Goal: Task Accomplishment & Management: Manage account settings

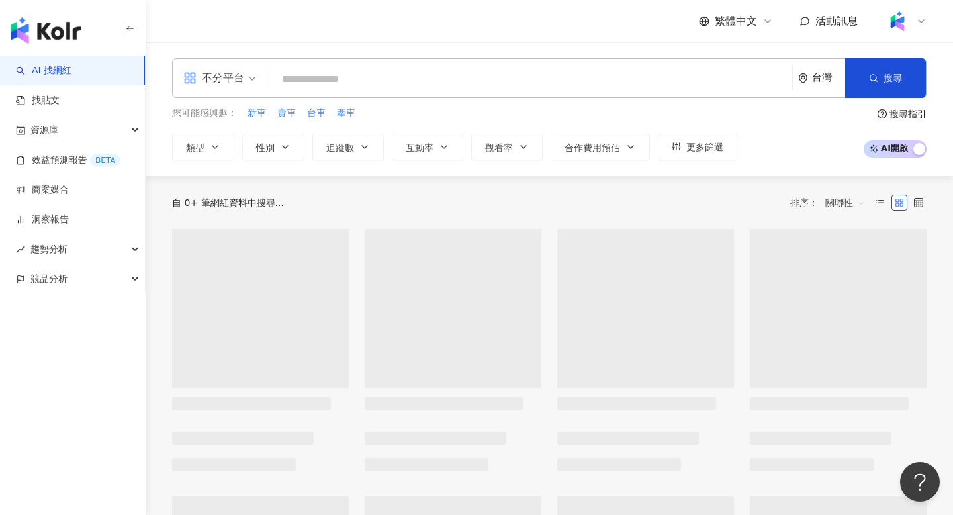
click at [246, 81] on span "不分平台" at bounding box center [219, 78] width 73 height 21
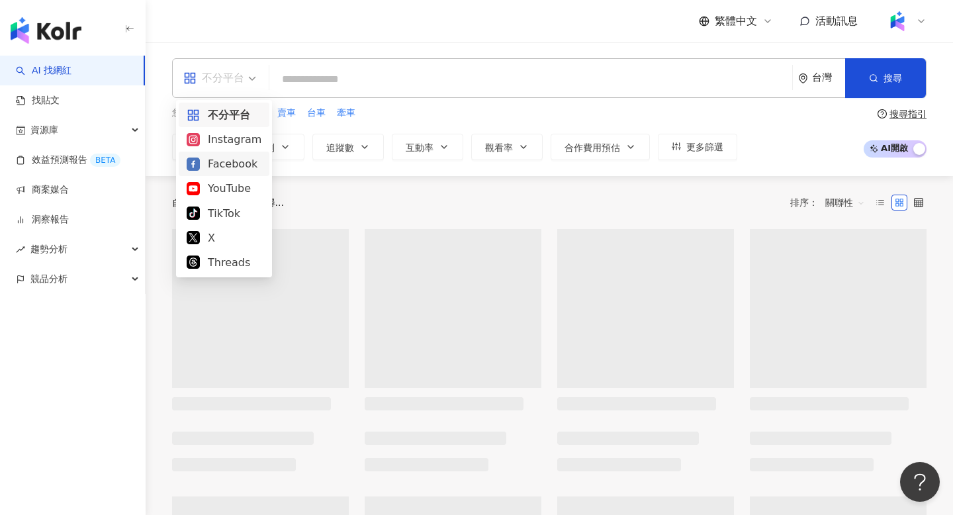
click at [231, 133] on div "Instagram" at bounding box center [224, 139] width 75 height 17
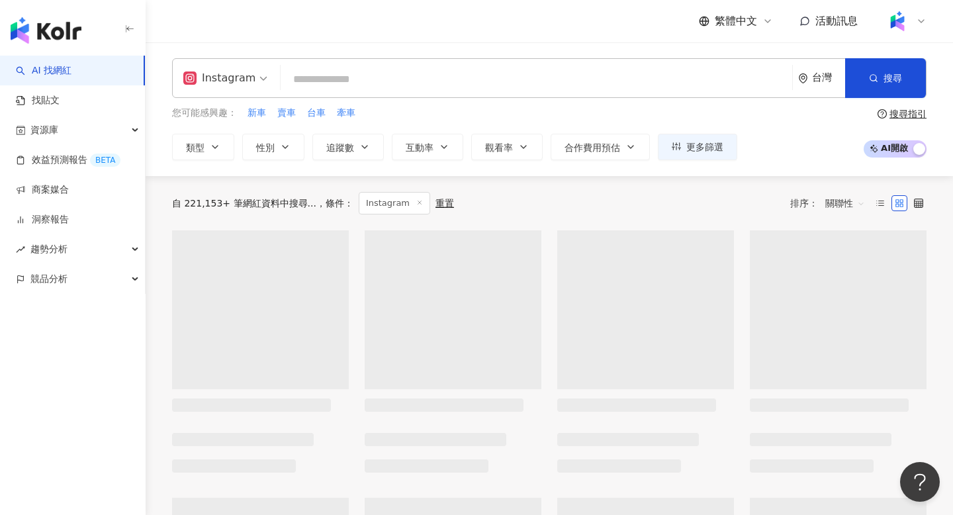
click at [310, 79] on input "search" at bounding box center [536, 79] width 501 height 25
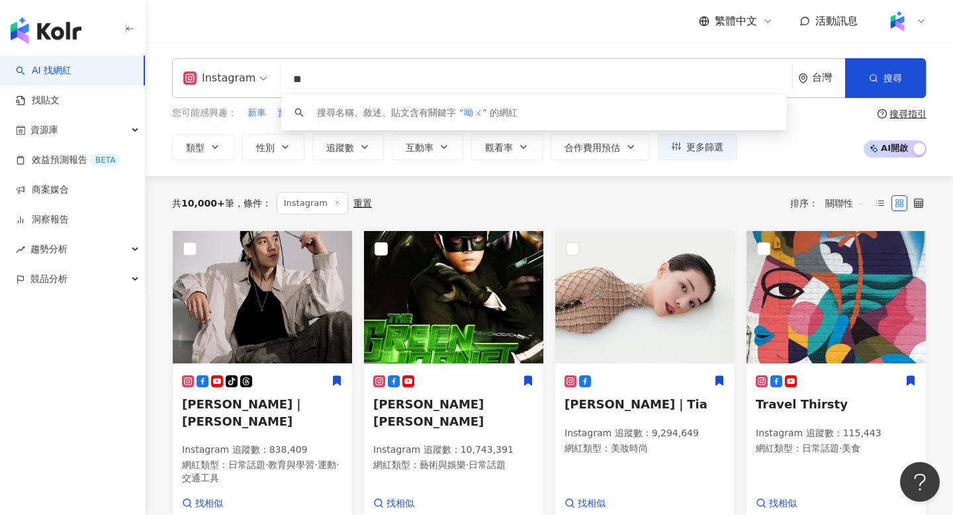
type input "*"
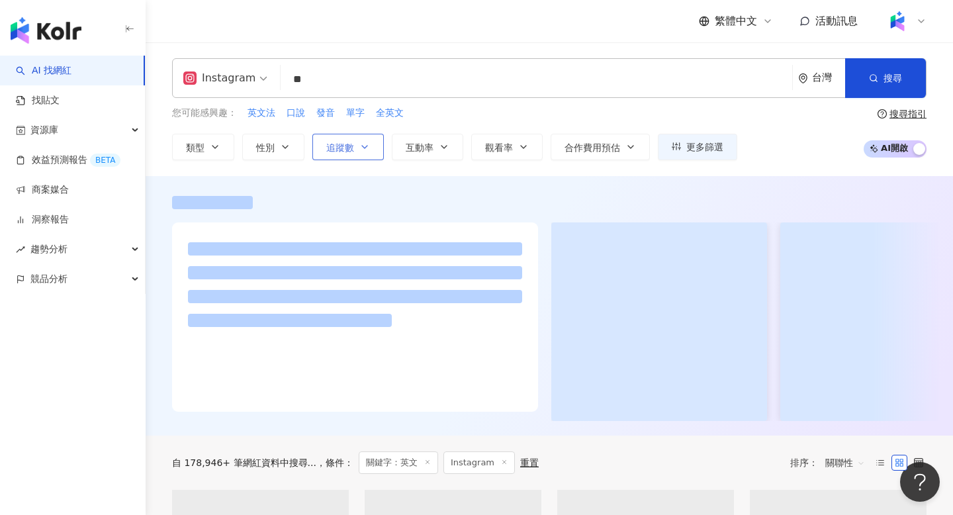
type input "**"
click at [344, 146] on span "追蹤數" at bounding box center [340, 147] width 28 height 11
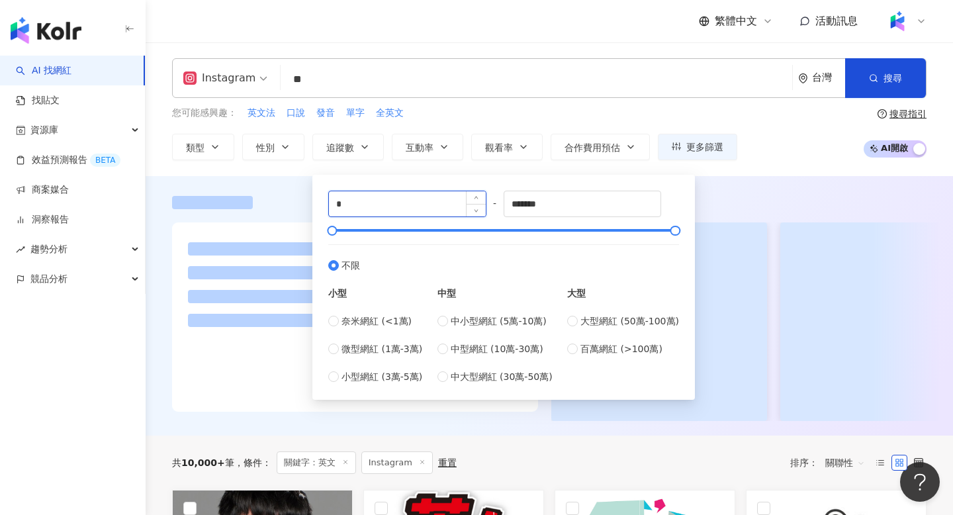
click at [358, 197] on input "*" at bounding box center [407, 203] width 157 height 25
type input "*"
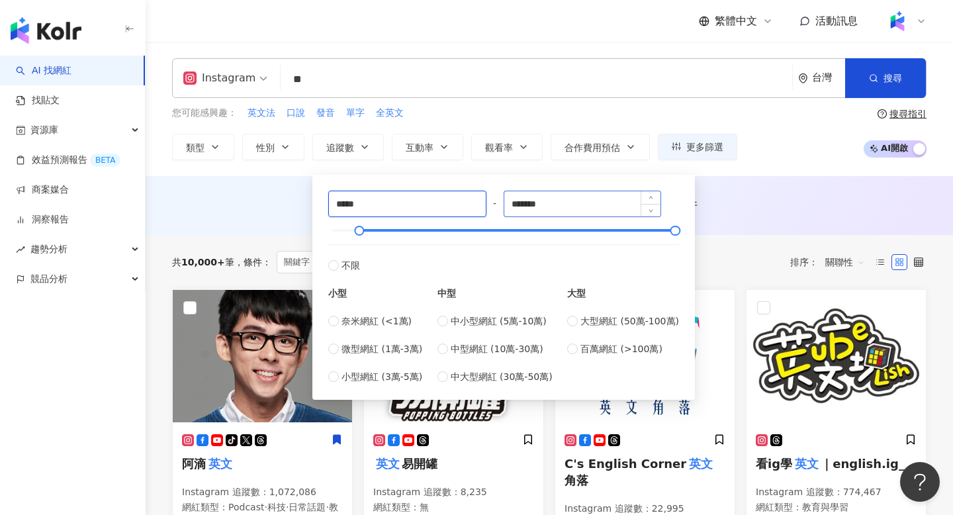
type input "*****"
click at [530, 206] on input "*******" at bounding box center [582, 203] width 157 height 25
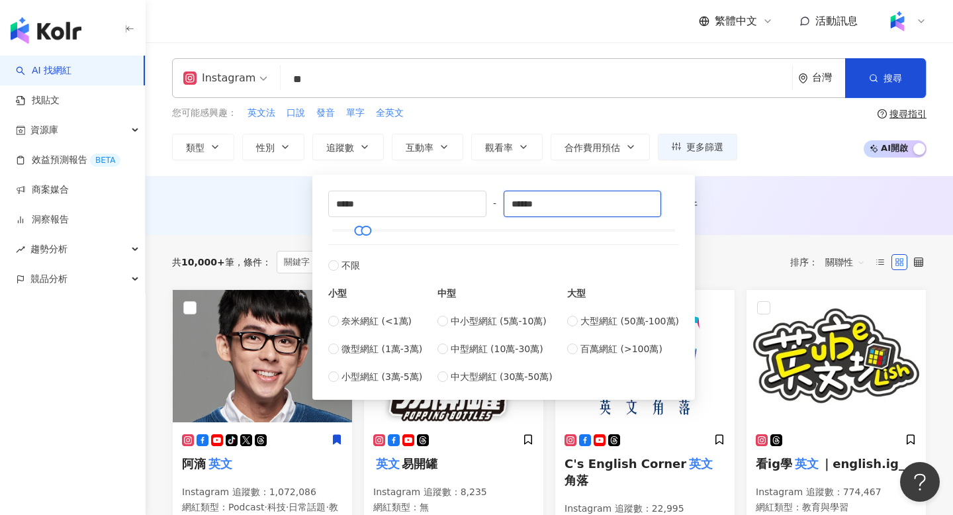
type input "******"
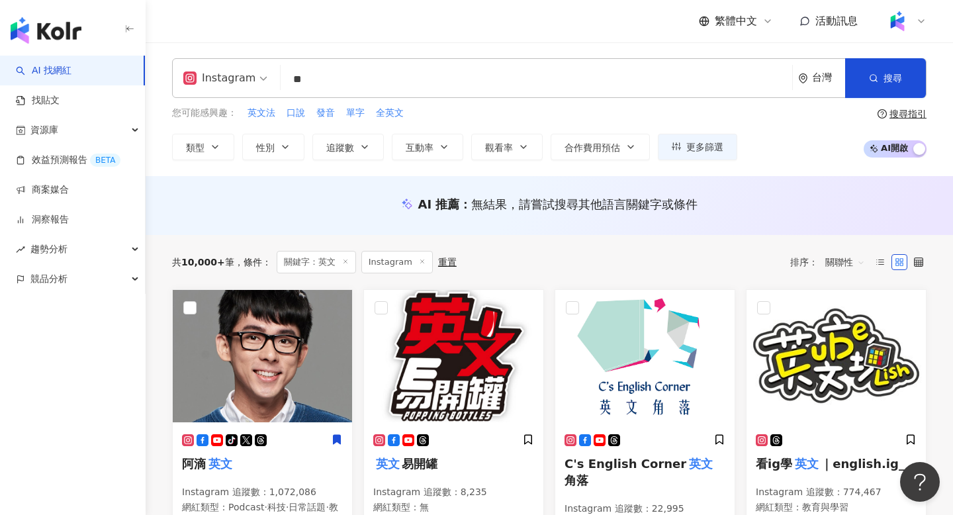
click at [810, 198] on div "AI 推薦 ： 無結果，請嘗試搜尋其他語言關鍵字或條件" at bounding box center [549, 204] width 755 height 17
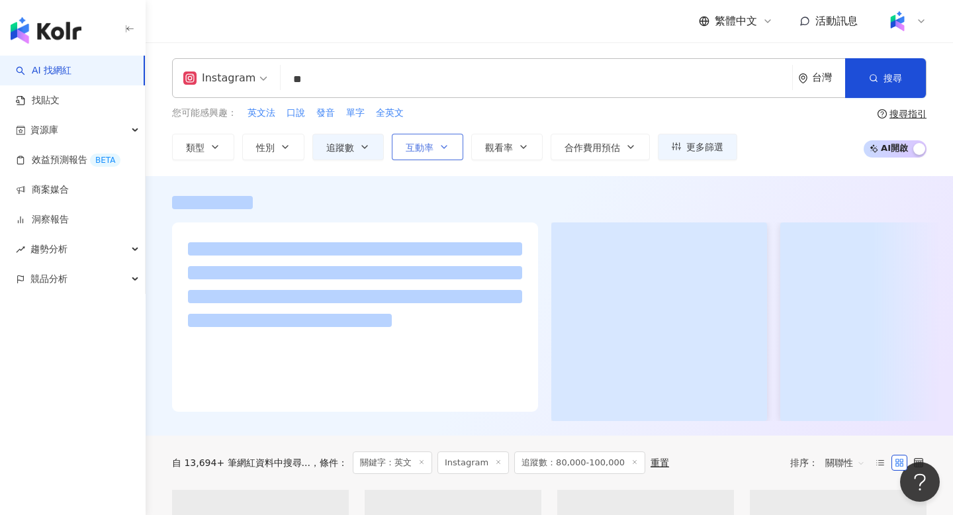
click at [432, 150] on span "互動率" at bounding box center [420, 147] width 28 height 11
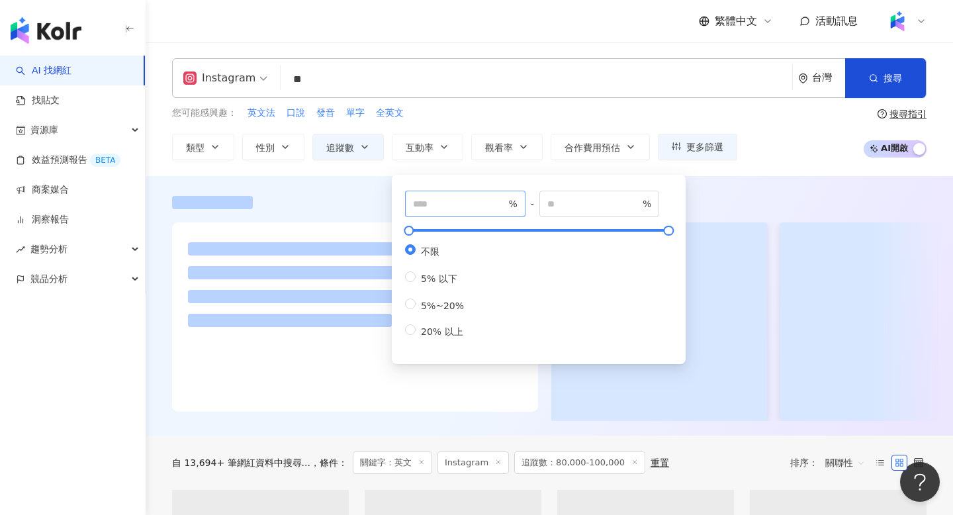
click at [451, 195] on span "%" at bounding box center [465, 204] width 120 height 26
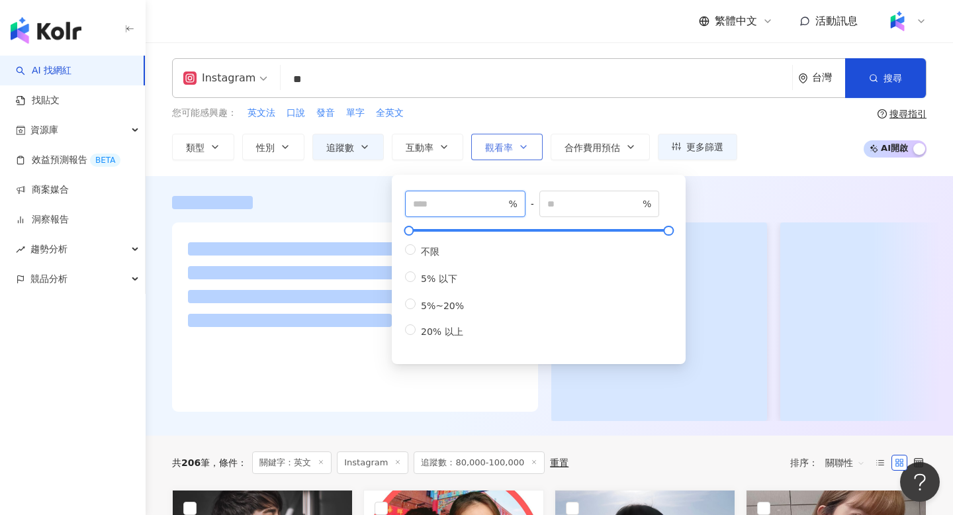
type input "*"
click at [503, 154] on button "觀看率" at bounding box center [506, 147] width 71 height 26
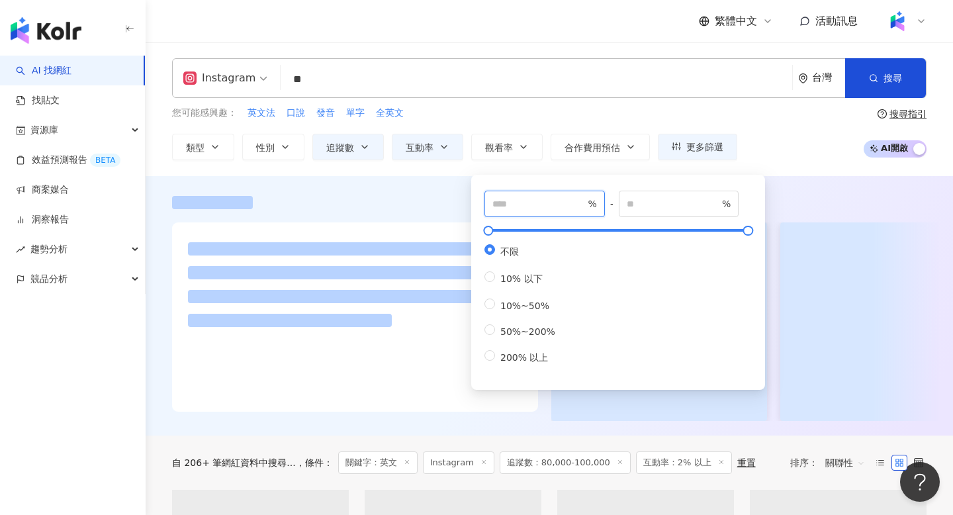
click at [527, 199] on input "number" at bounding box center [538, 204] width 93 height 15
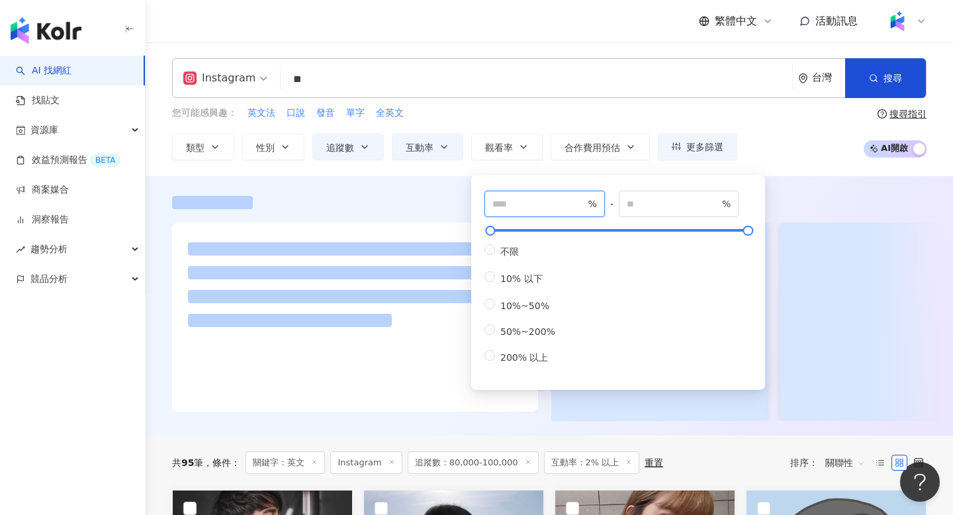
type input "**"
click at [792, 208] on div at bounding box center [549, 202] width 755 height 13
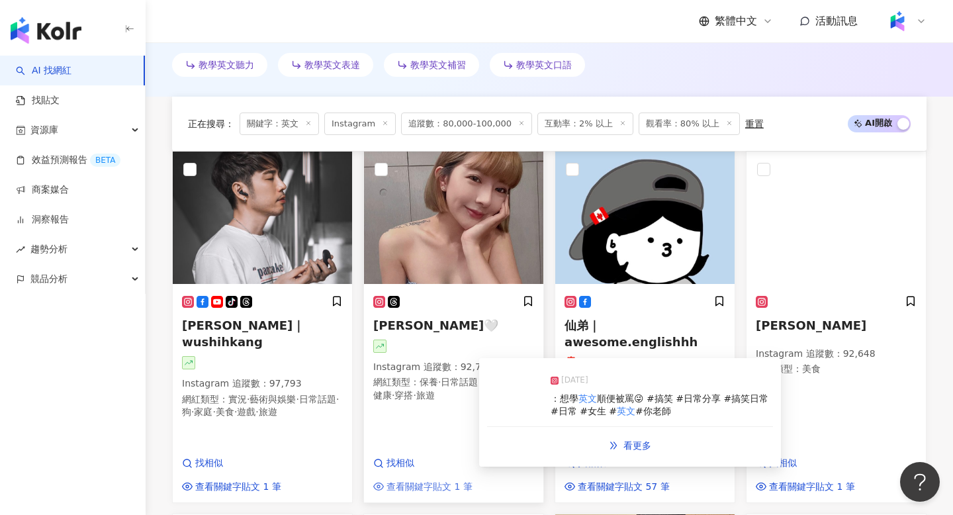
scroll to position [400, 0]
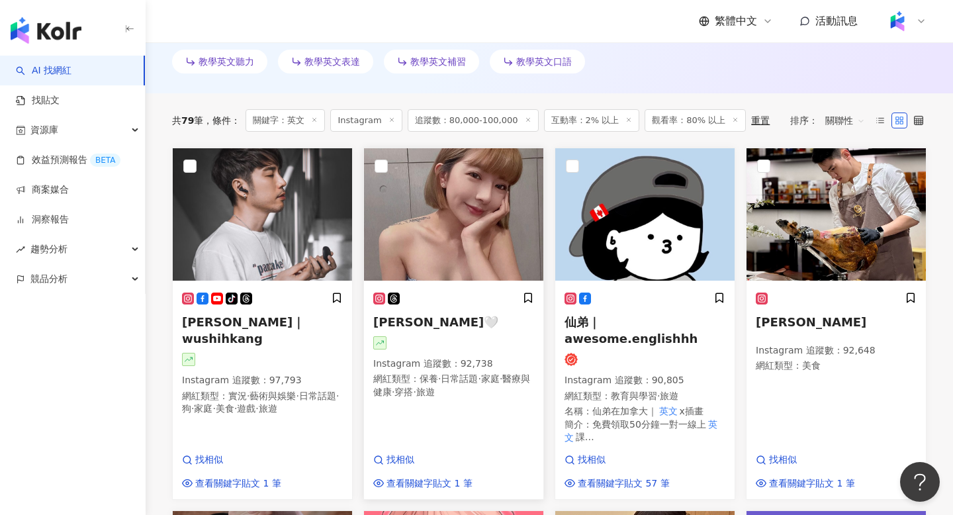
click at [403, 328] on h5 "黛西 Daisy🤍" at bounding box center [453, 322] width 161 height 17
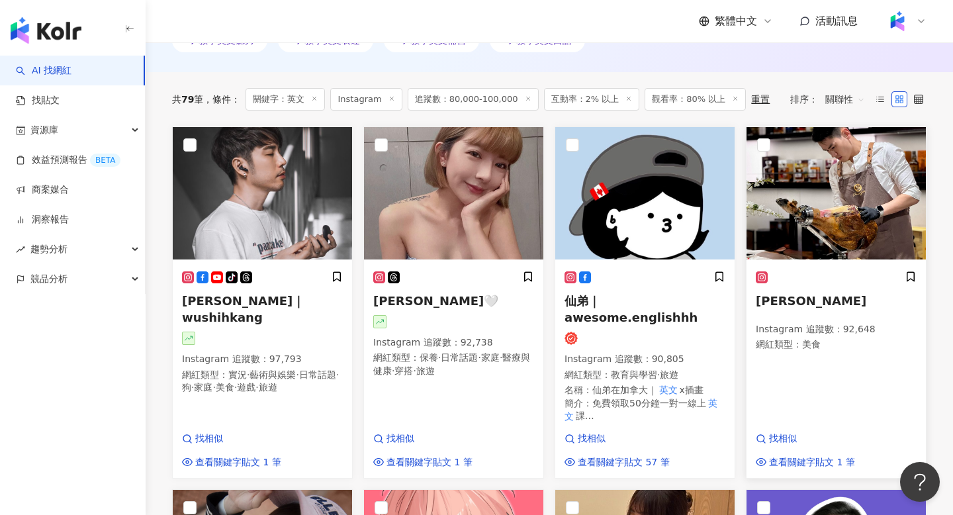
scroll to position [423, 0]
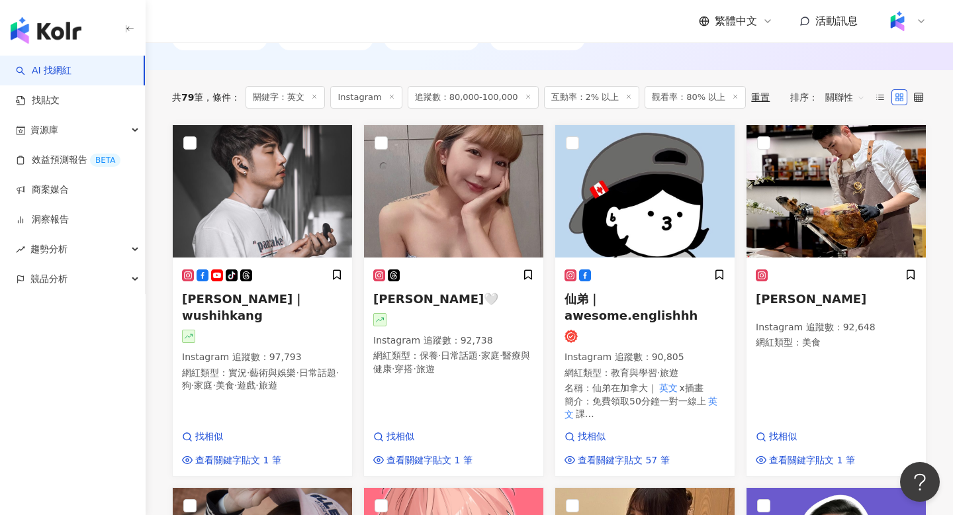
click at [847, 96] on span "關聯性" at bounding box center [845, 97] width 40 height 21
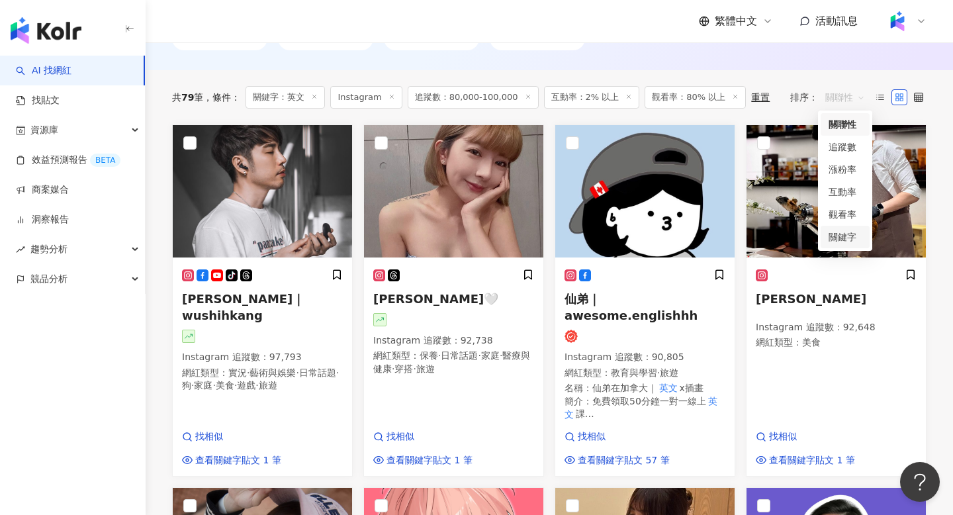
click at [841, 236] on div "關鍵字" at bounding box center [845, 237] width 33 height 15
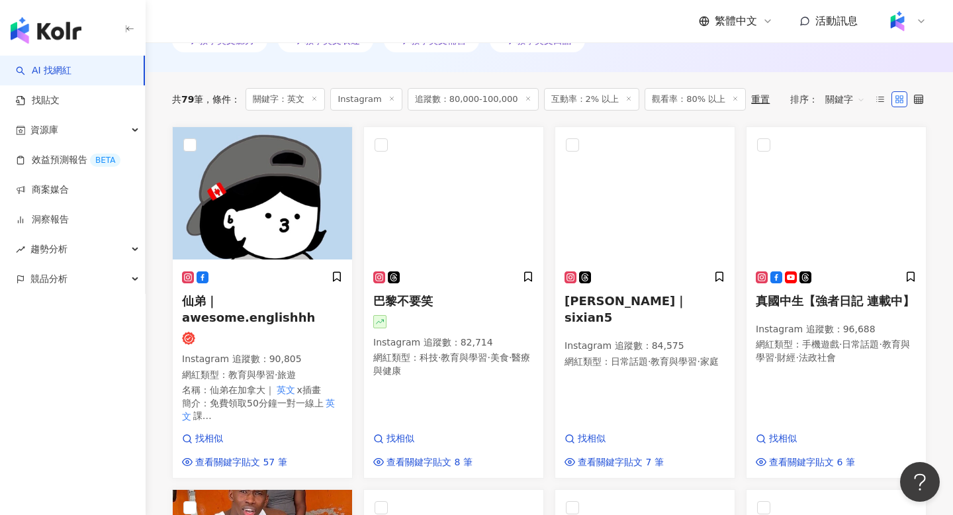
scroll to position [446, 0]
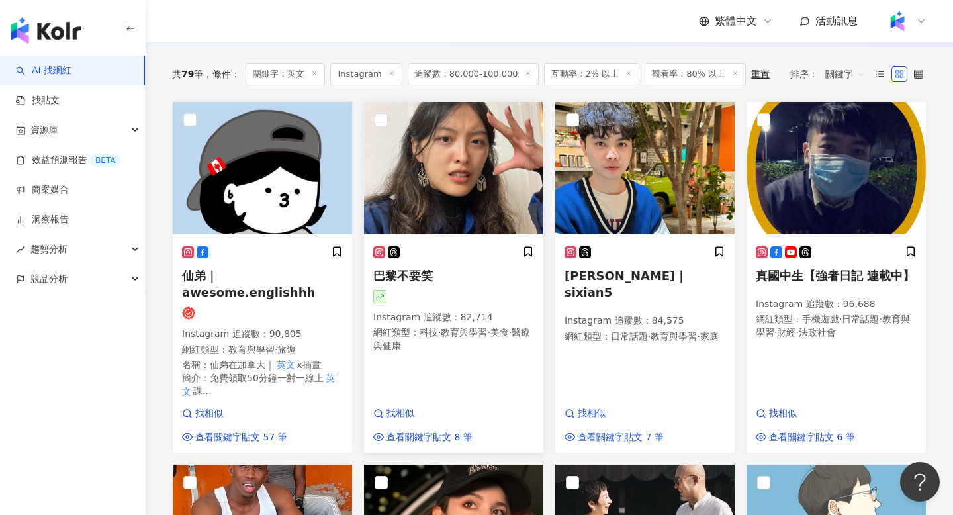
click at [412, 269] on span "巴黎不要笑" at bounding box center [403, 276] width 60 height 14
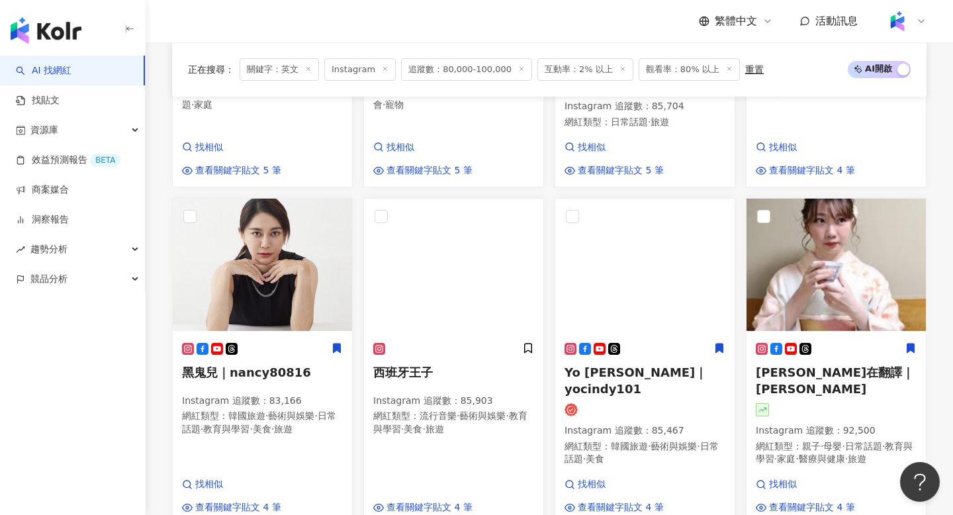
scroll to position [1033, 0]
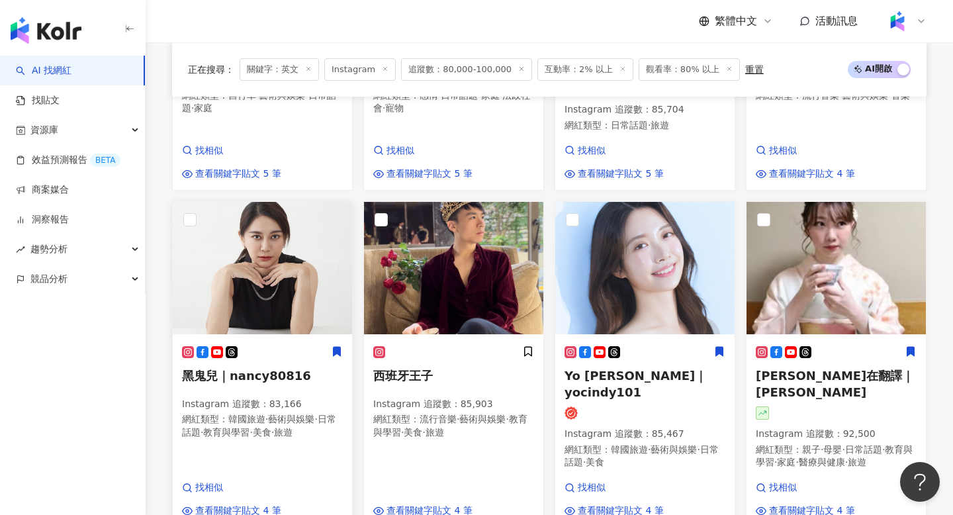
click at [278, 369] on span "黑鬼兒｜nancy80816" at bounding box center [246, 376] width 129 height 14
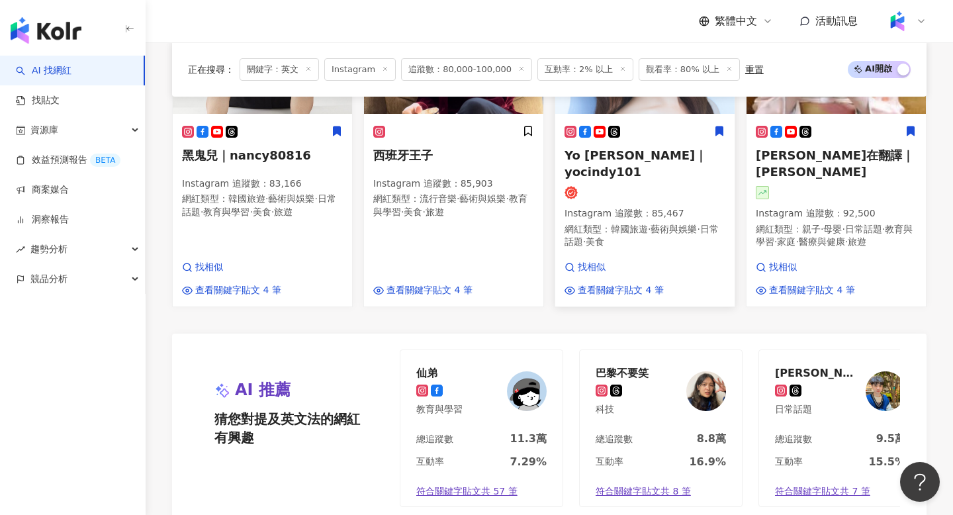
scroll to position [1557, 0]
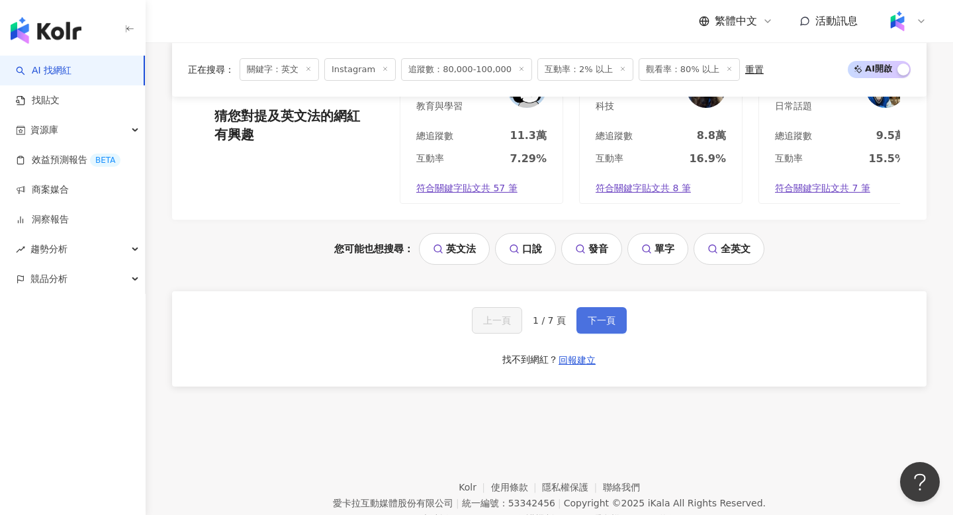
click at [614, 315] on span "下一頁" at bounding box center [602, 320] width 28 height 11
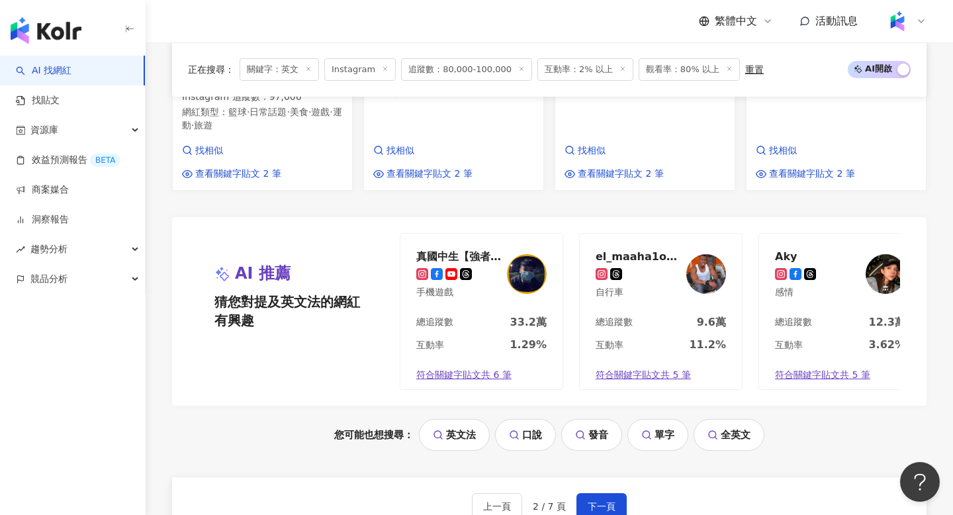
scroll to position [1402, 0]
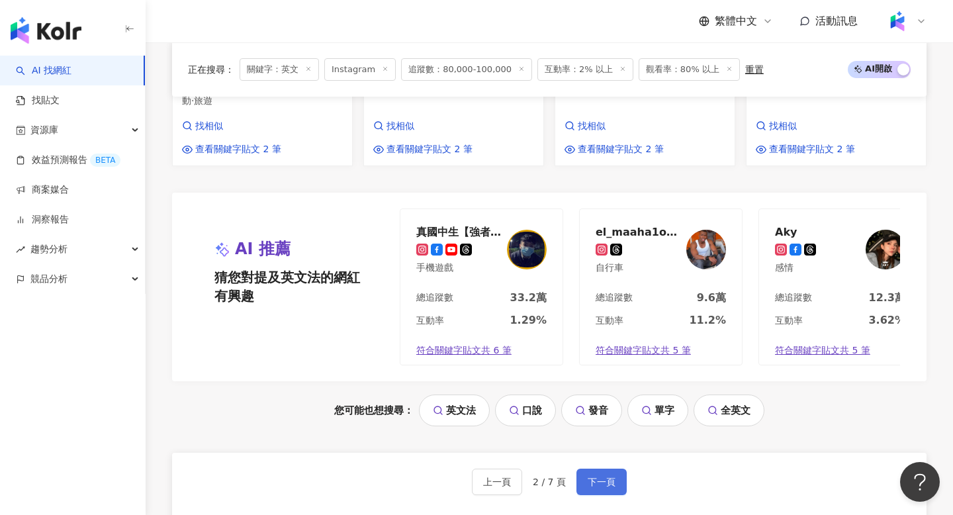
click at [612, 477] on span "下一頁" at bounding box center [602, 482] width 28 height 11
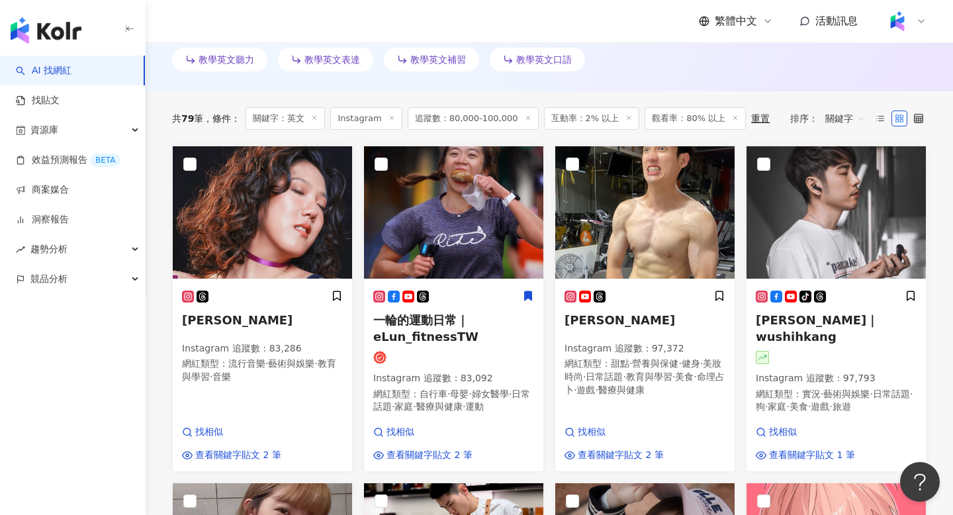
scroll to position [0, 0]
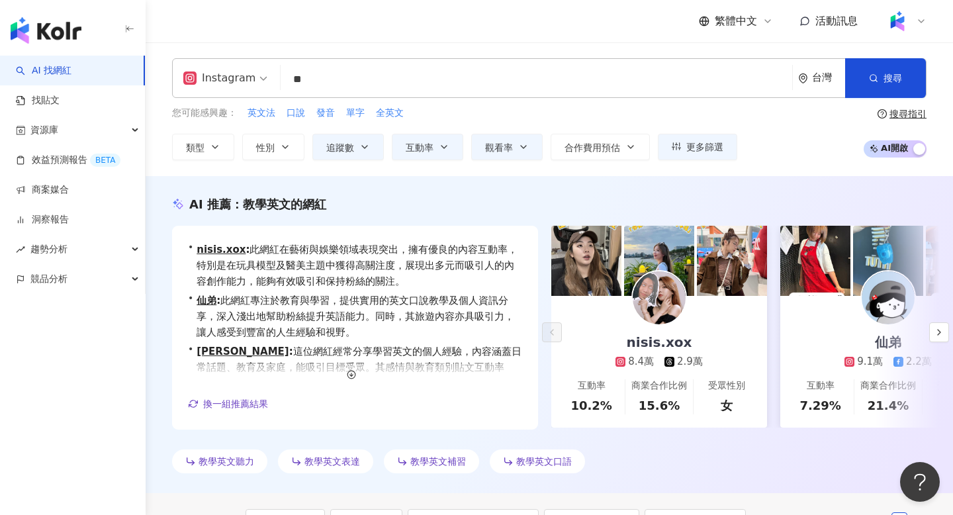
click at [593, 302] on link "nisis.xox 8.4萬 2.9萬 互動率 10.2% 商業合作比例 15.6% 受眾性別 女" at bounding box center [659, 362] width 216 height 132
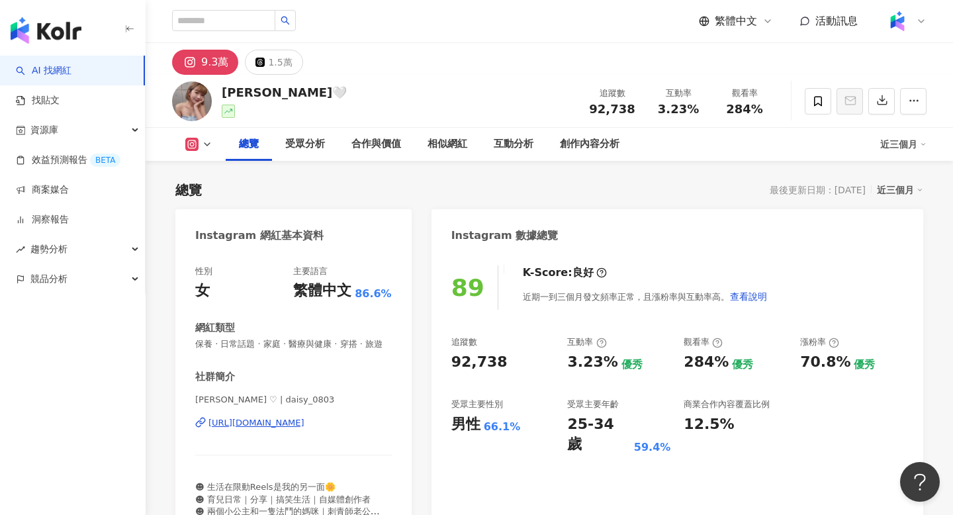
click at [293, 424] on div "https://www.instagram.com/daisy_0803/" at bounding box center [257, 423] width 96 height 12
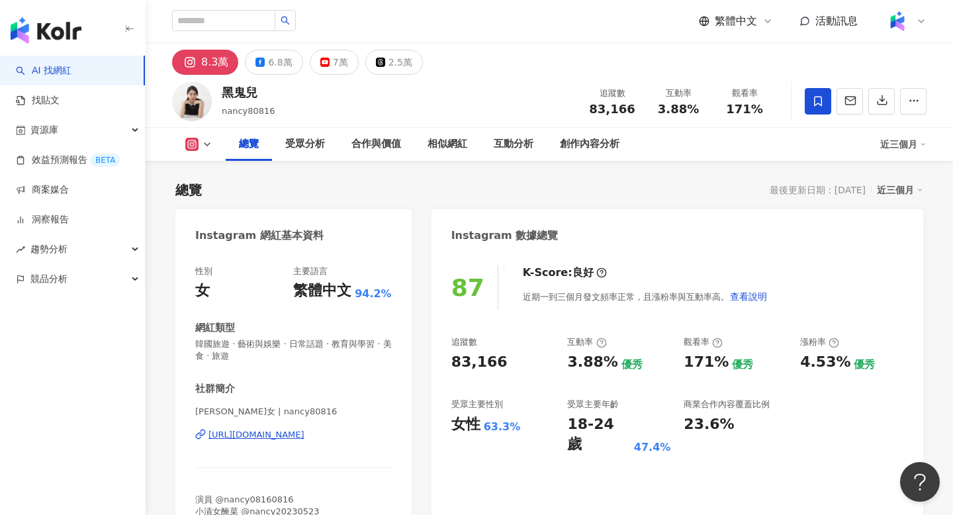
click at [901, 148] on div "近三個月" at bounding box center [903, 144] width 46 height 21
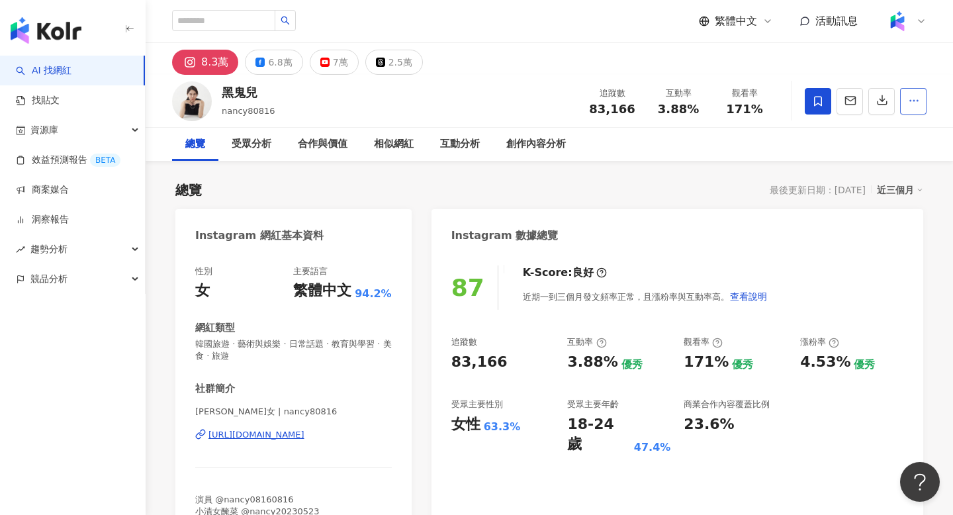
click at [910, 106] on icon "button" at bounding box center [914, 101] width 12 height 12
click at [884, 138] on span "查看合作資訊" at bounding box center [879, 133] width 74 height 15
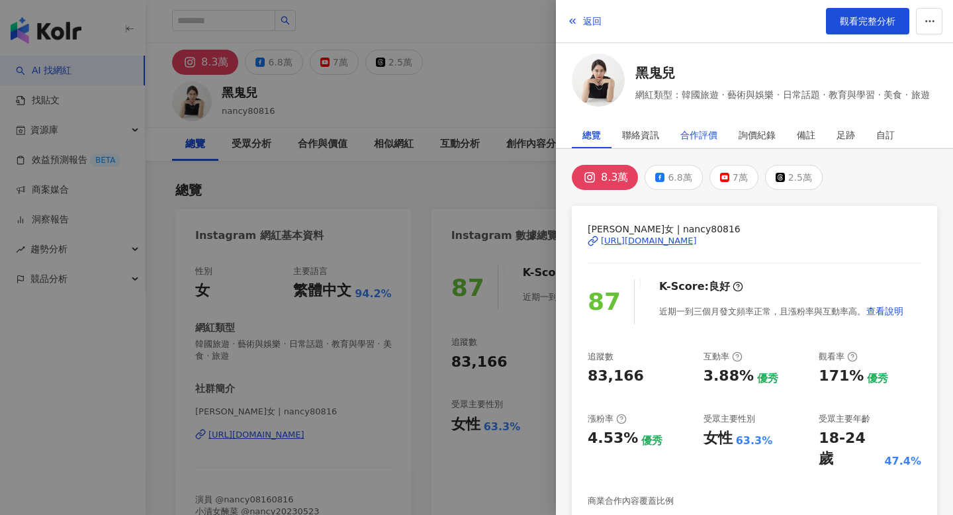
click at [690, 137] on div "合作評價" at bounding box center [698, 135] width 37 height 26
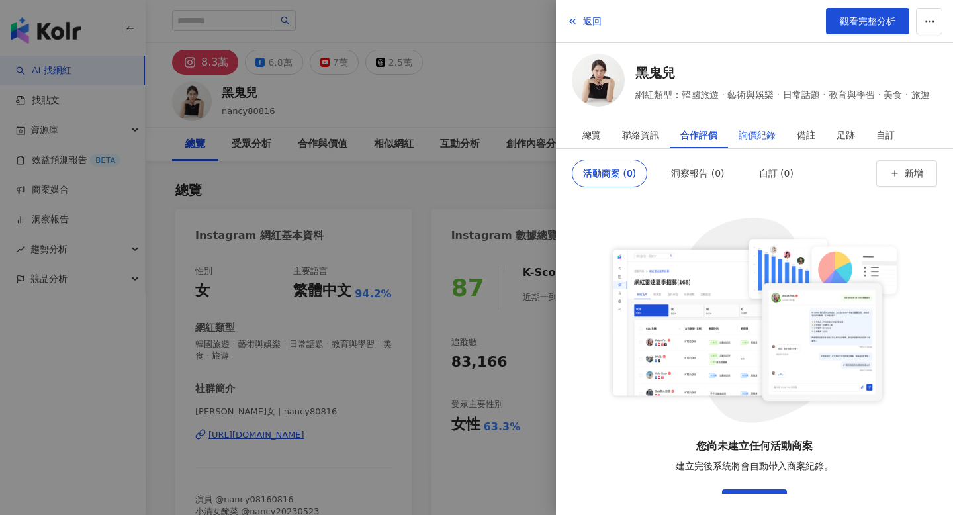
click at [757, 128] on div "詢價紀錄" at bounding box center [757, 135] width 37 height 26
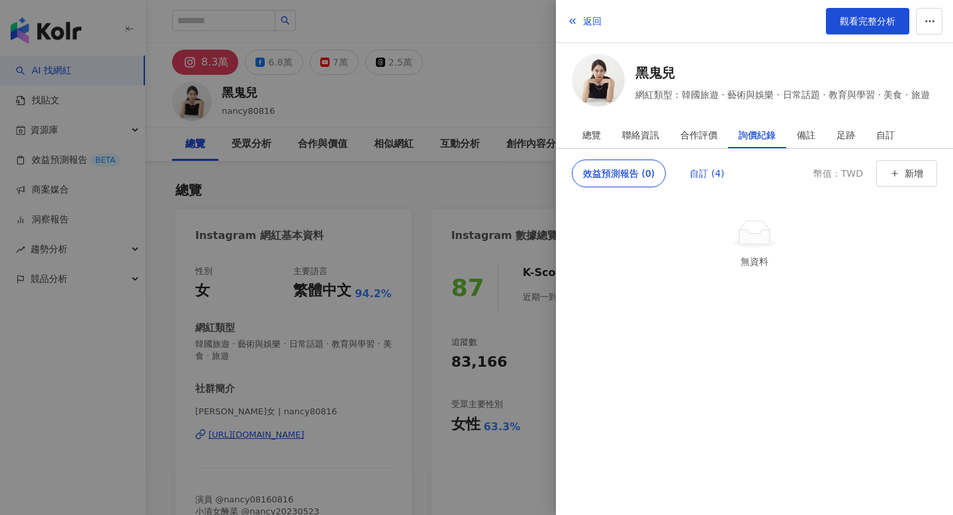
click at [694, 171] on div "自訂 (4)" at bounding box center [707, 173] width 34 height 26
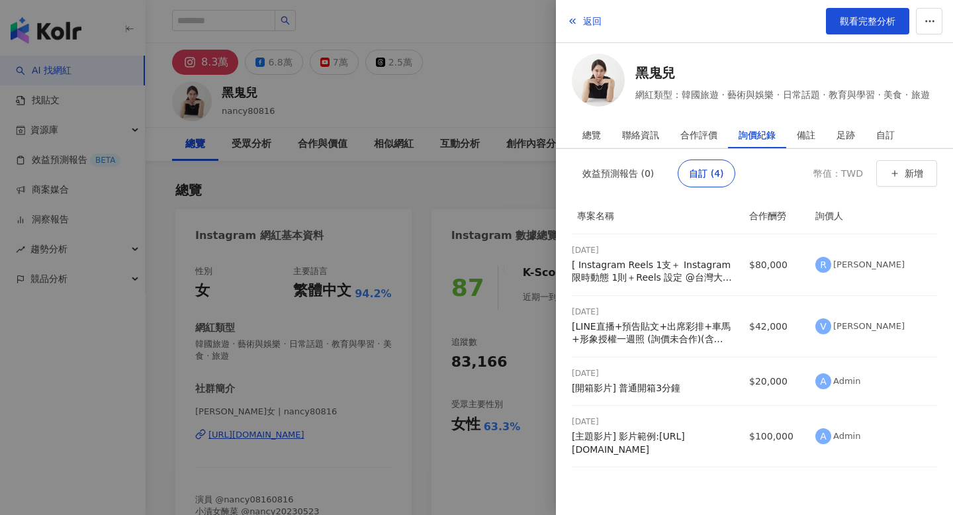
click at [428, 169] on div at bounding box center [476, 257] width 953 height 515
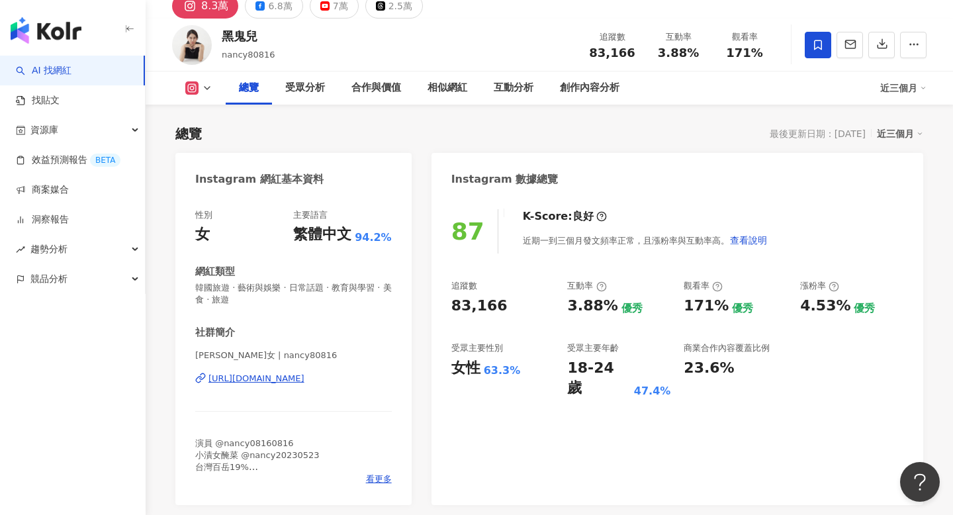
scroll to position [75, 0]
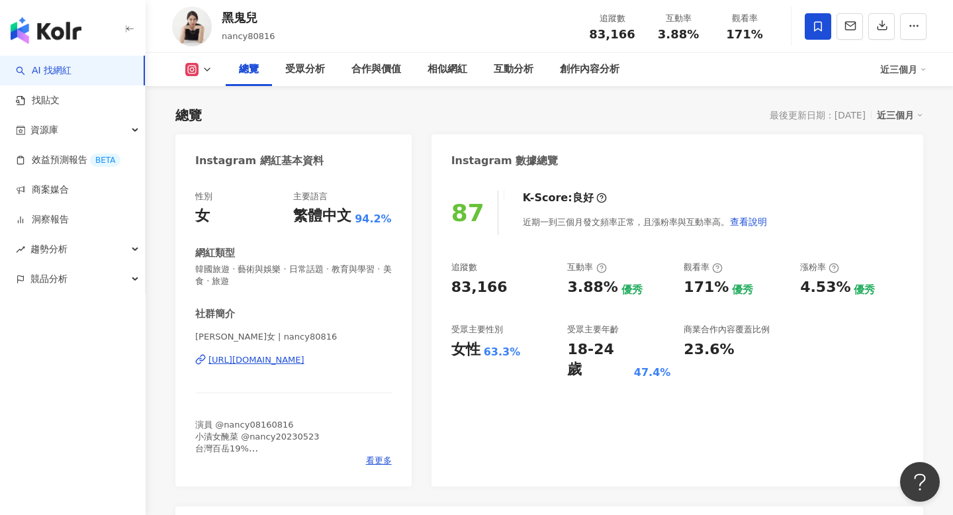
click at [304, 355] on div "https://www.instagram.com/nancy80816/" at bounding box center [257, 360] width 96 height 12
click at [578, 73] on div "創作內容分析" at bounding box center [590, 70] width 60 height 16
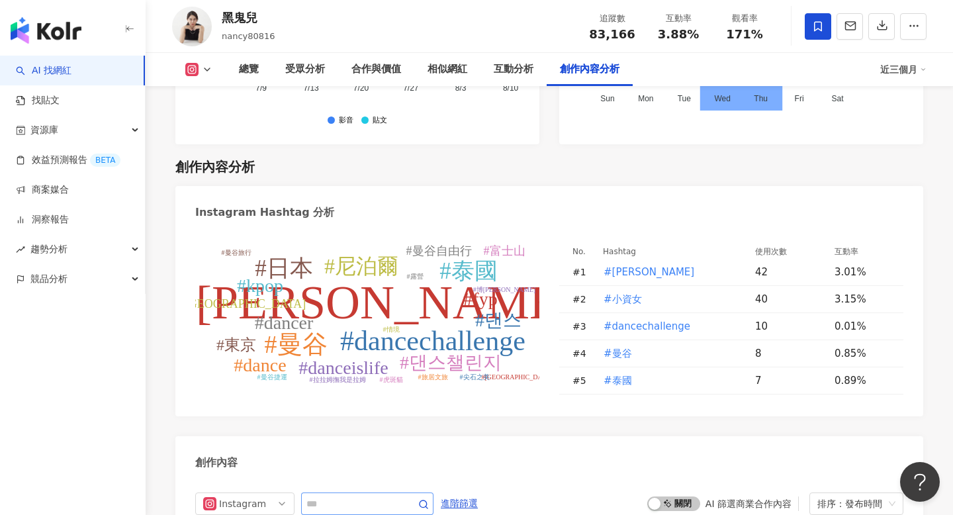
click at [339, 492] on span at bounding box center [367, 503] width 132 height 23
type input "**"
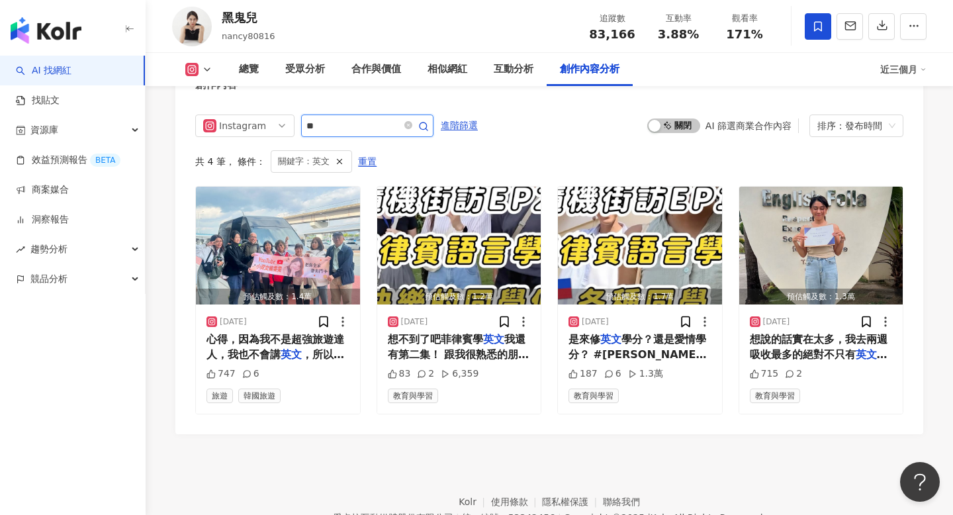
scroll to position [4162, 0]
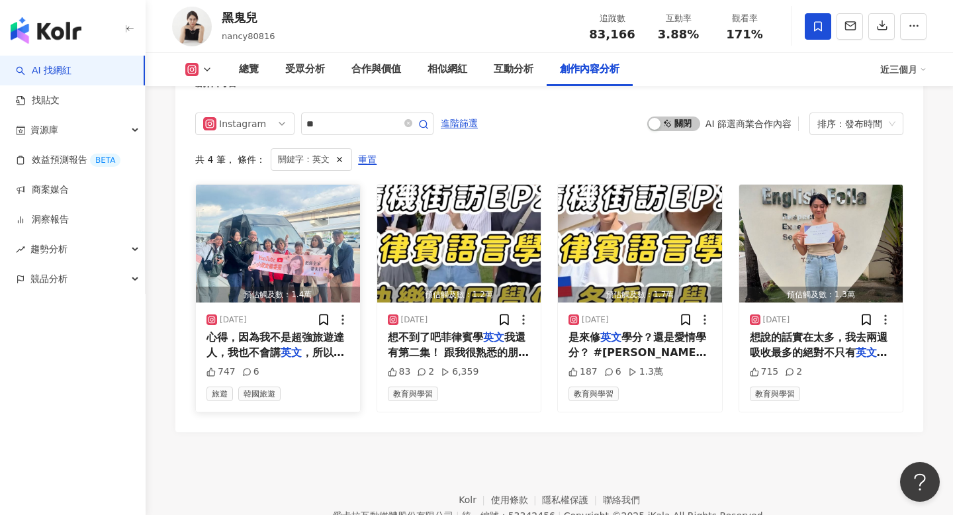
click at [299, 222] on img "button" at bounding box center [278, 244] width 164 height 118
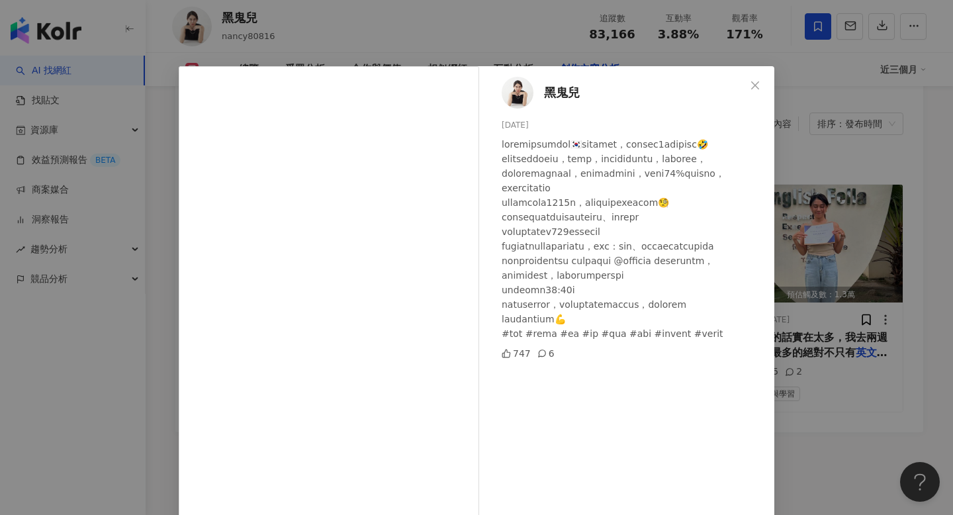
click at [857, 299] on div "黑鬼兒 2025/4/20 747 6 查看原始貼文" at bounding box center [476, 257] width 953 height 515
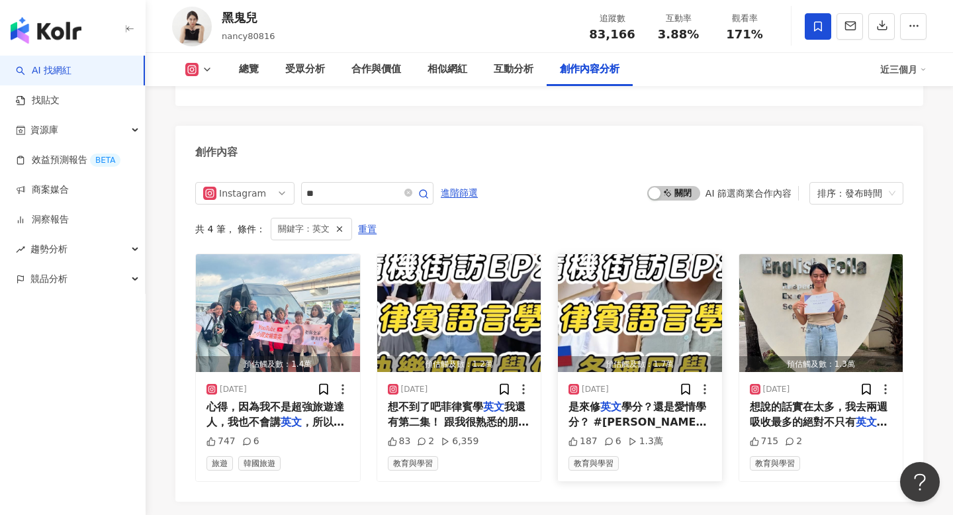
scroll to position [4080, 0]
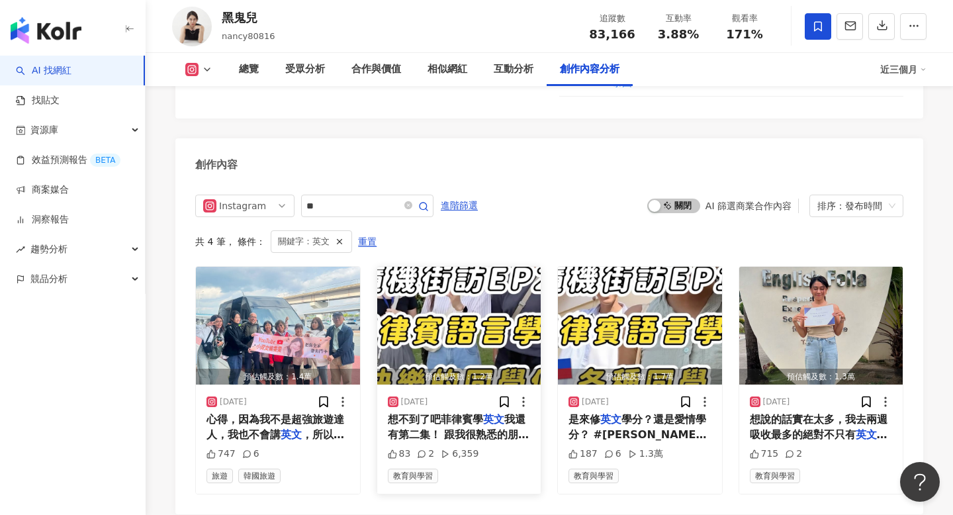
click at [461, 267] on img "button" at bounding box center [459, 326] width 164 height 118
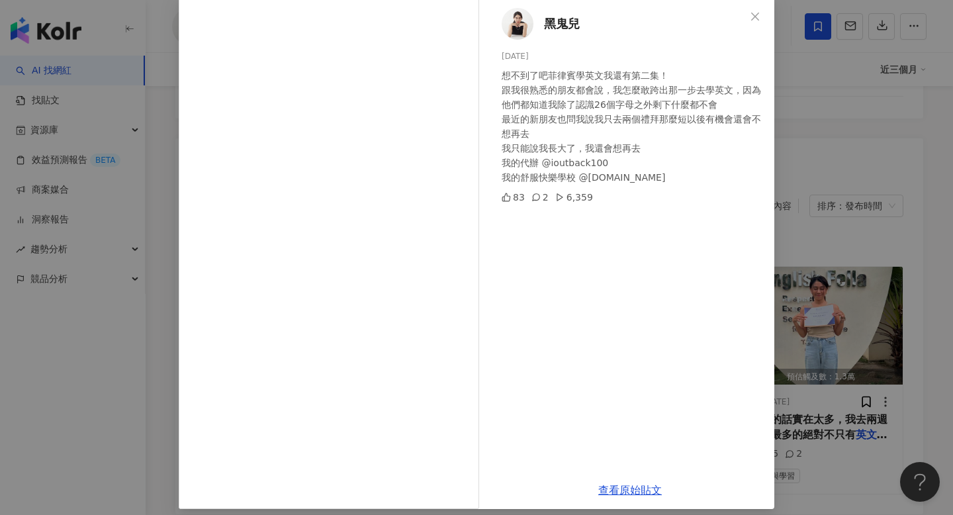
scroll to position [79, 0]
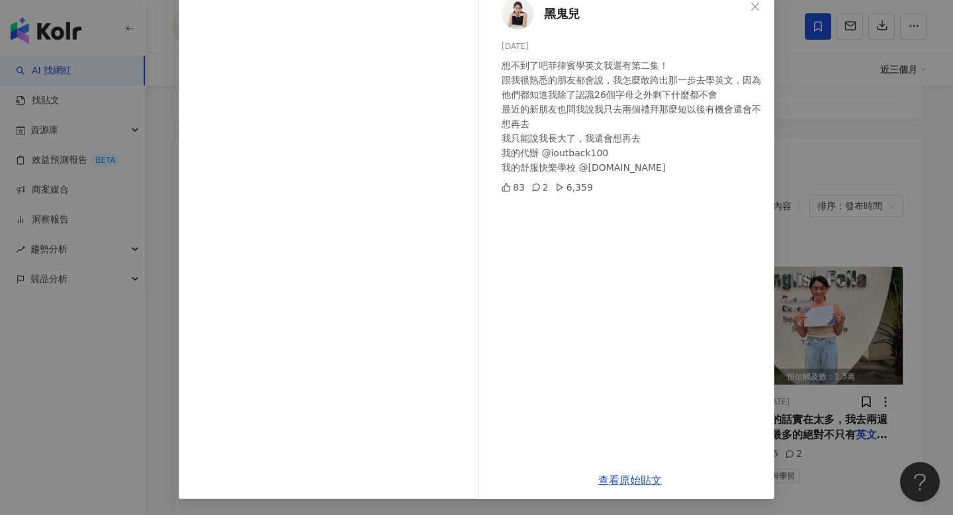
click at [805, 438] on div "黑鬼兒 2024/11/14 想不到了吧菲律賓學英文我還有第二集！ 跟我很熟悉的朋友都會說，我怎麼敢跨出那一步去學英文，因為他們都知道我除了認識26個字母之外…" at bounding box center [476, 257] width 953 height 515
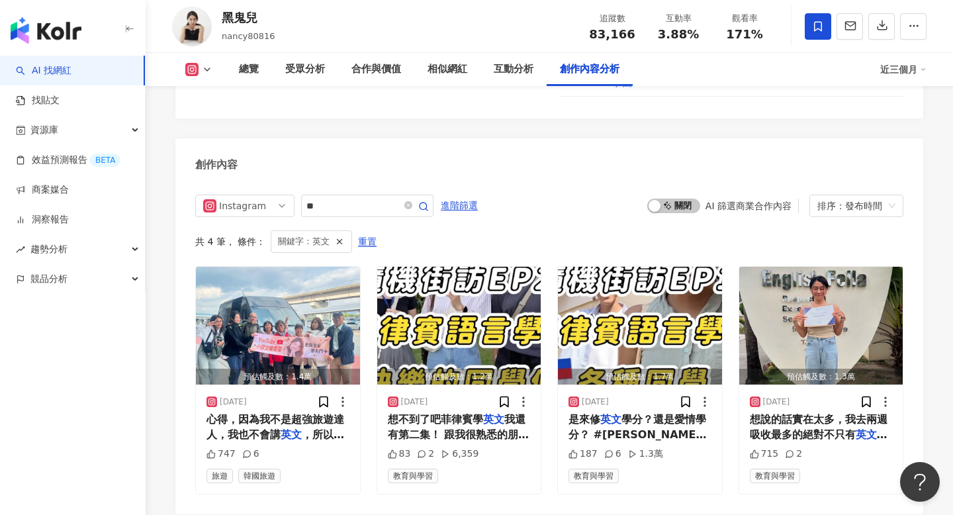
scroll to position [4092, 0]
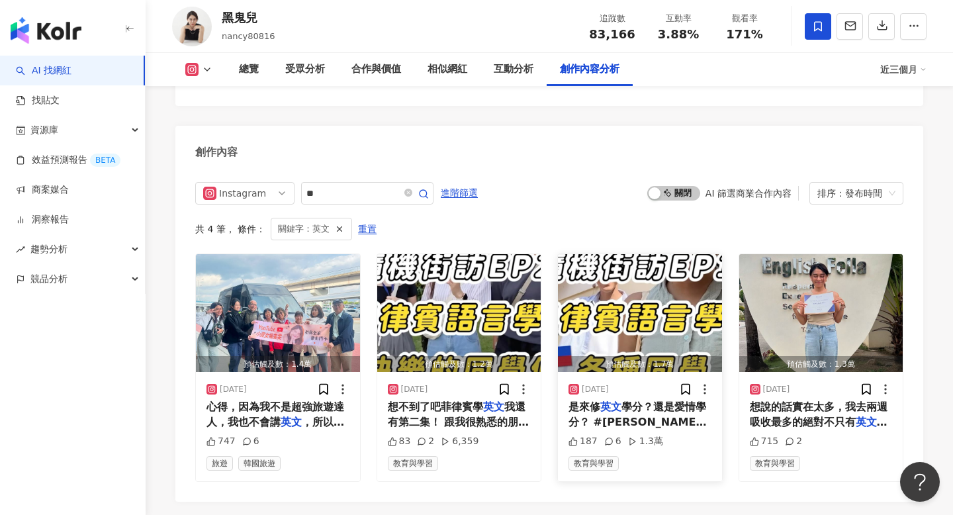
click at [643, 255] on img "button" at bounding box center [640, 313] width 164 height 118
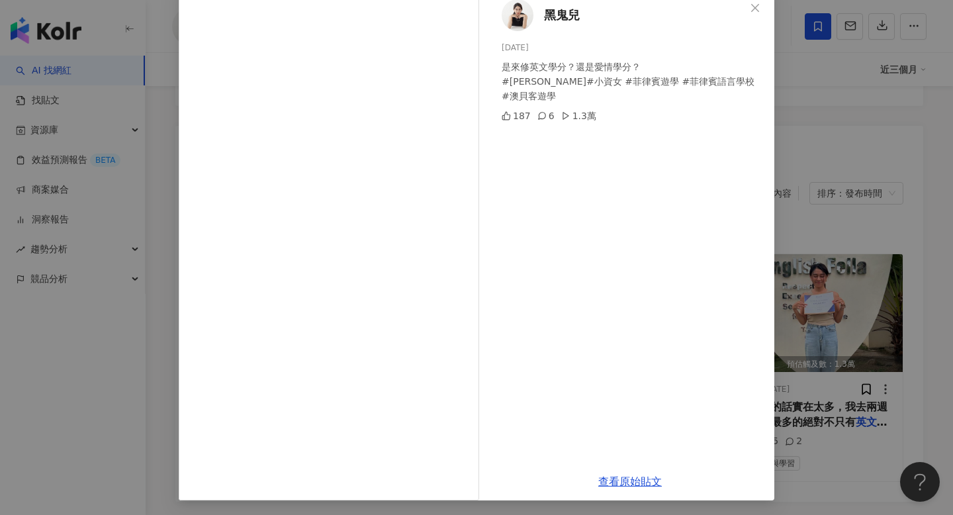
scroll to position [79, 0]
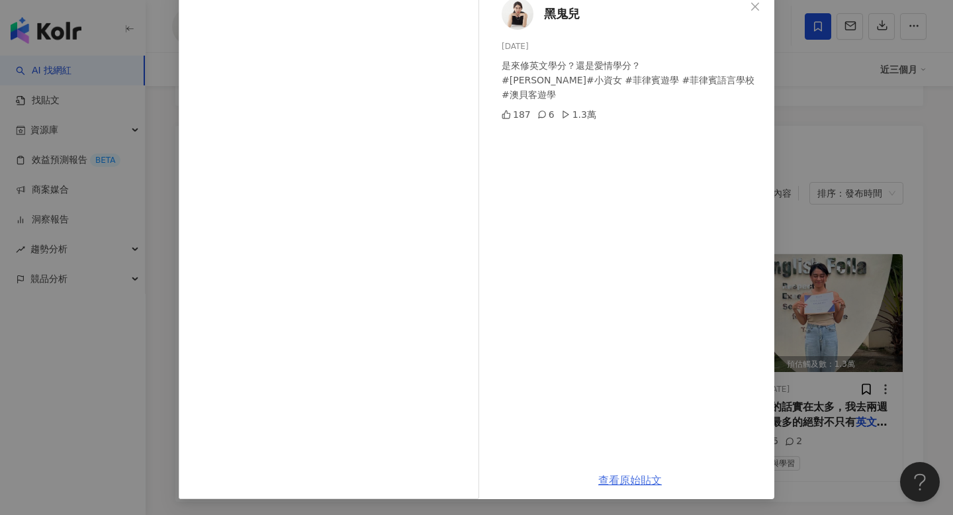
click at [629, 477] on link "查看原始貼文" at bounding box center [630, 480] width 64 height 13
click at [818, 234] on div "黑鬼兒 2024/10/13 是來修英文學分？還是愛情學分？ #楊雯雯 #小資女 #菲律賓遊學 #菲律賓語言學校 #澳貝客遊學 187 6 1.3萬 查看原始…" at bounding box center [476, 257] width 953 height 515
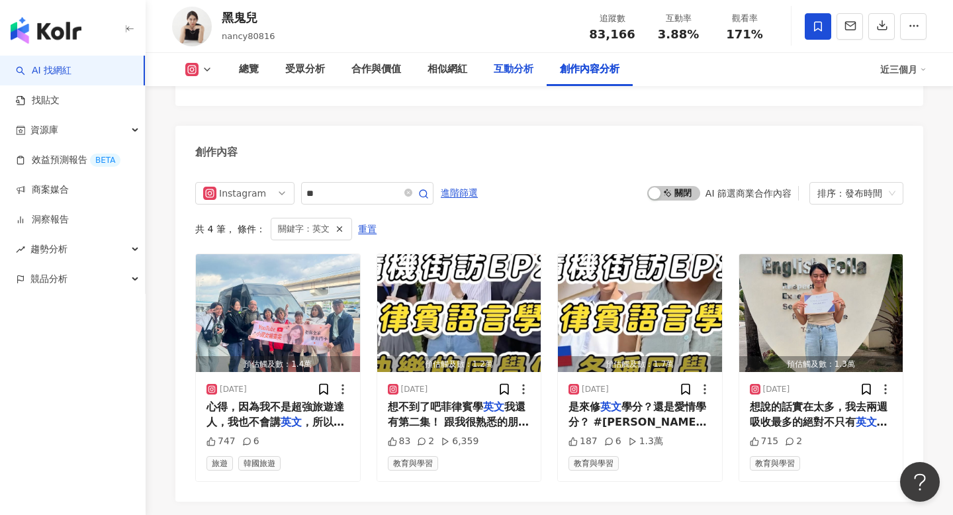
click at [514, 60] on div "互動分析" at bounding box center [514, 69] width 66 height 33
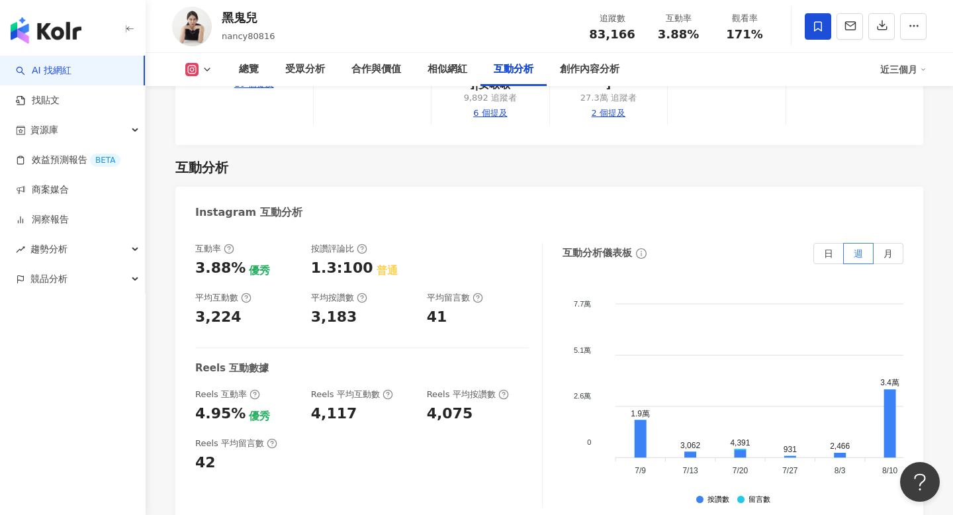
scroll to position [2918, 0]
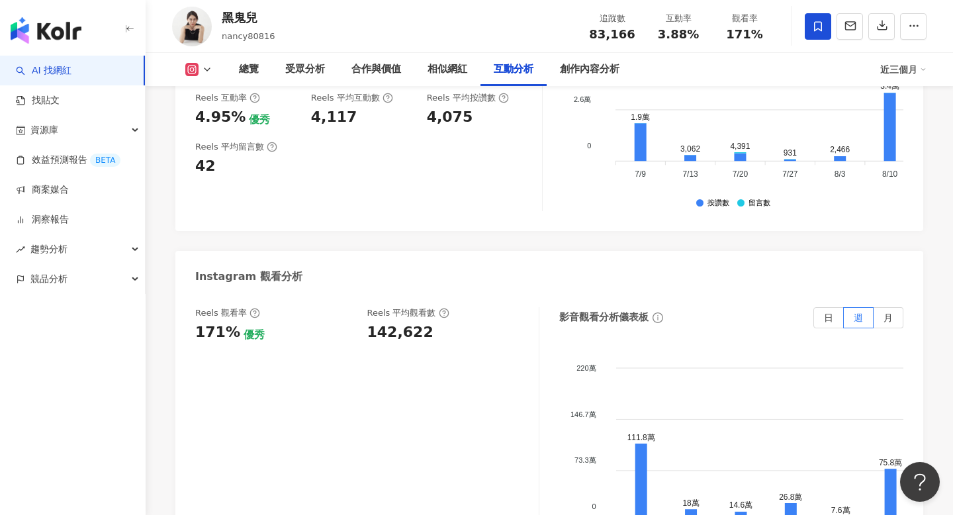
click at [402, 322] on div "142,622" at bounding box center [400, 332] width 66 height 21
copy div "142,622"
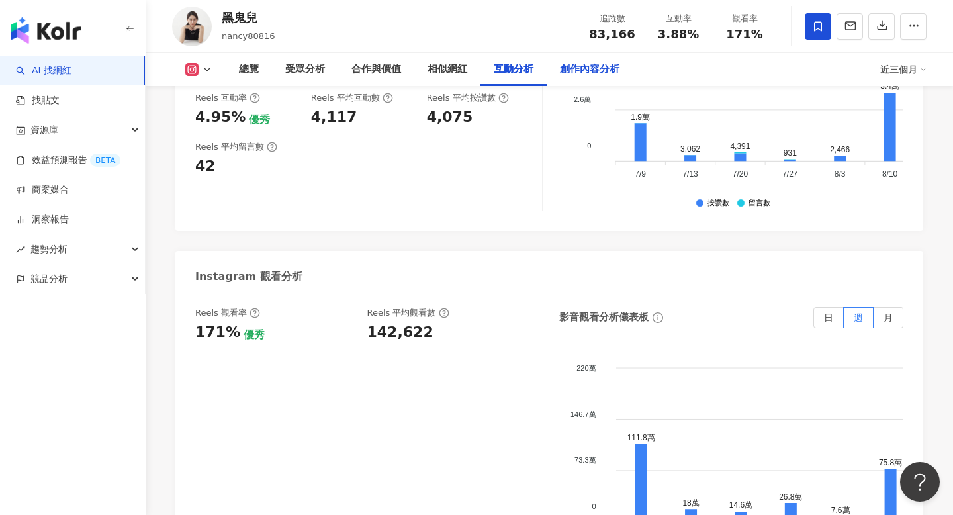
click at [585, 64] on div "創作內容分析" at bounding box center [590, 70] width 60 height 16
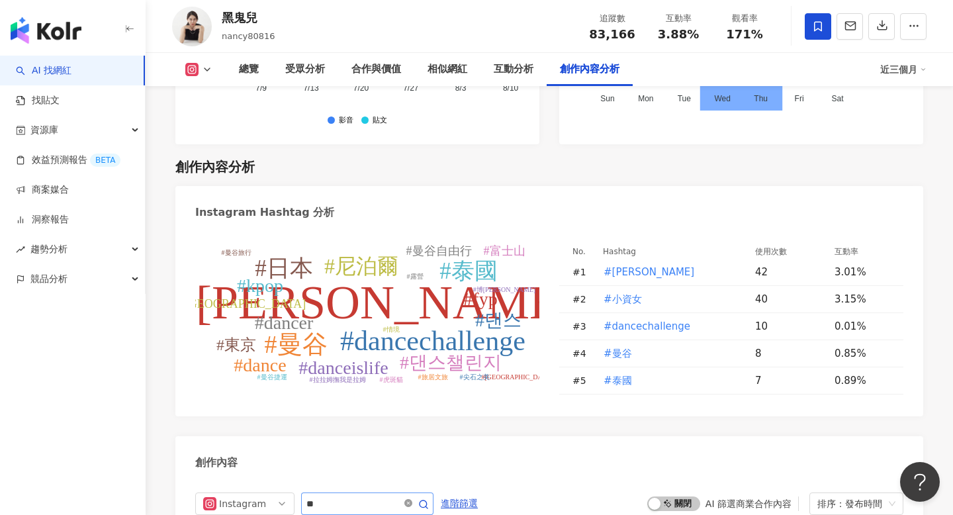
click at [412, 499] on icon "close-circle" at bounding box center [408, 503] width 8 height 8
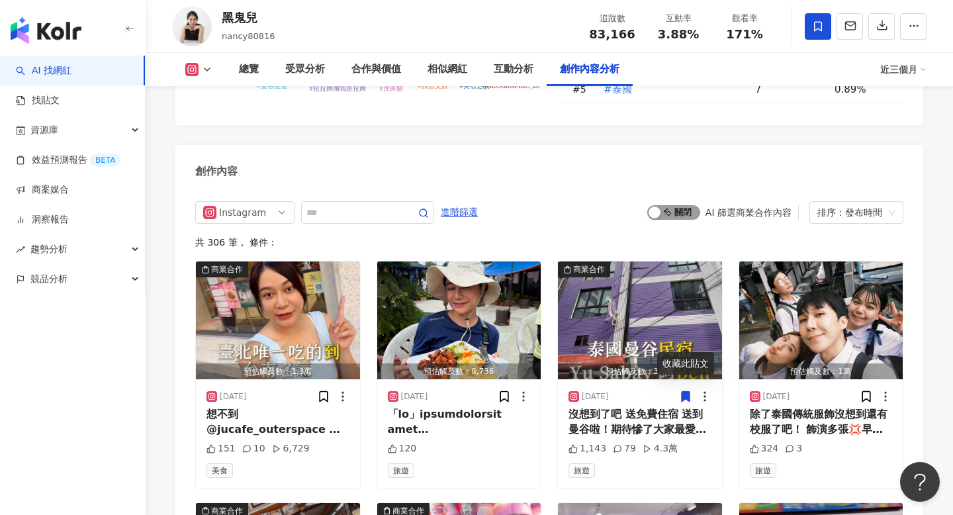
click at [669, 205] on span "啟動 關閉" at bounding box center [673, 212] width 53 height 15
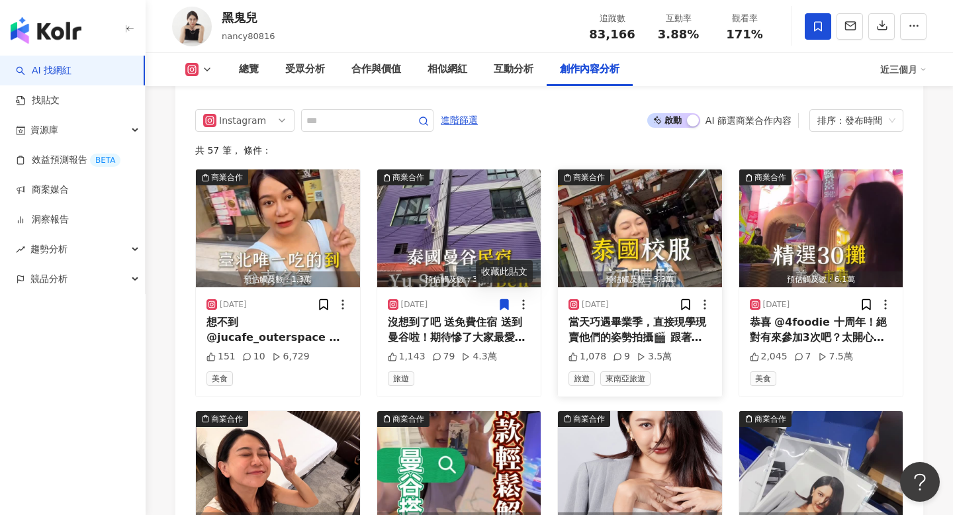
scroll to position [4197, 0]
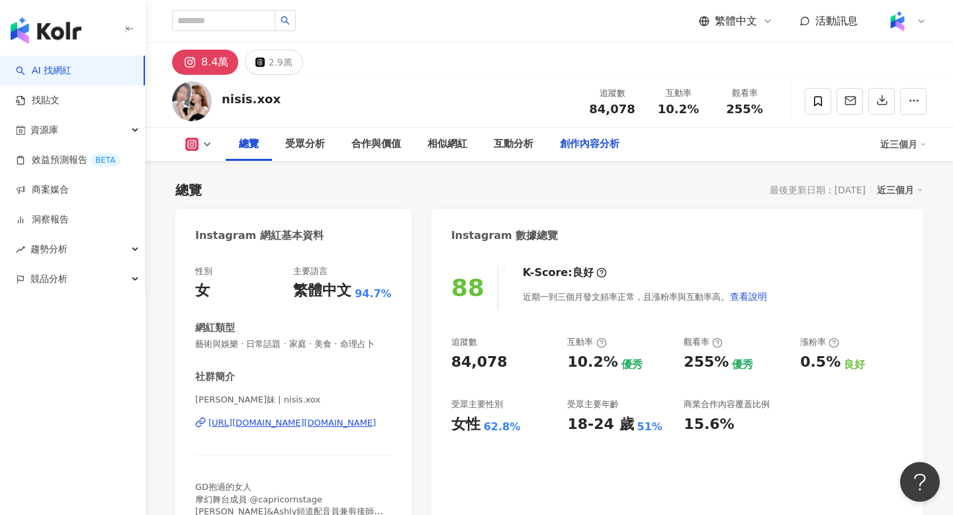
click at [618, 143] on div "創作內容分析" at bounding box center [590, 144] width 60 height 16
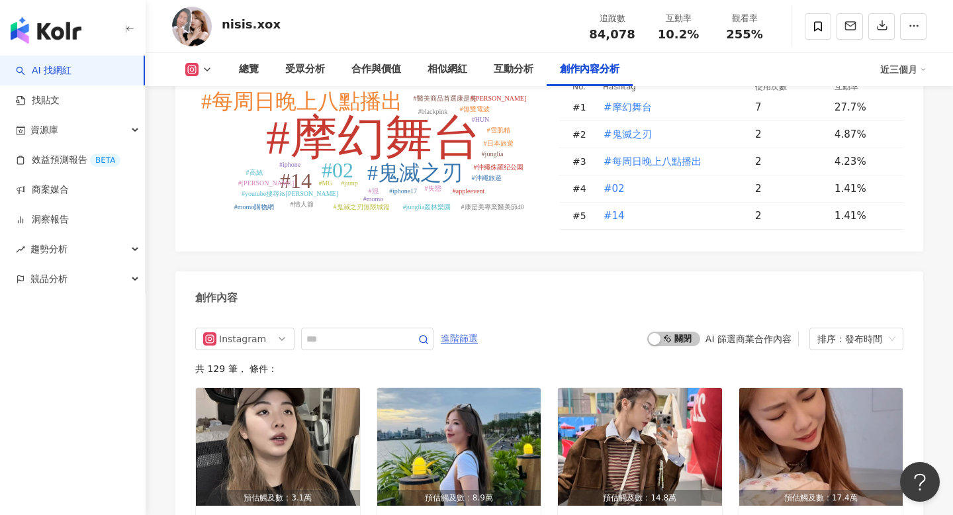
scroll to position [3923, 0]
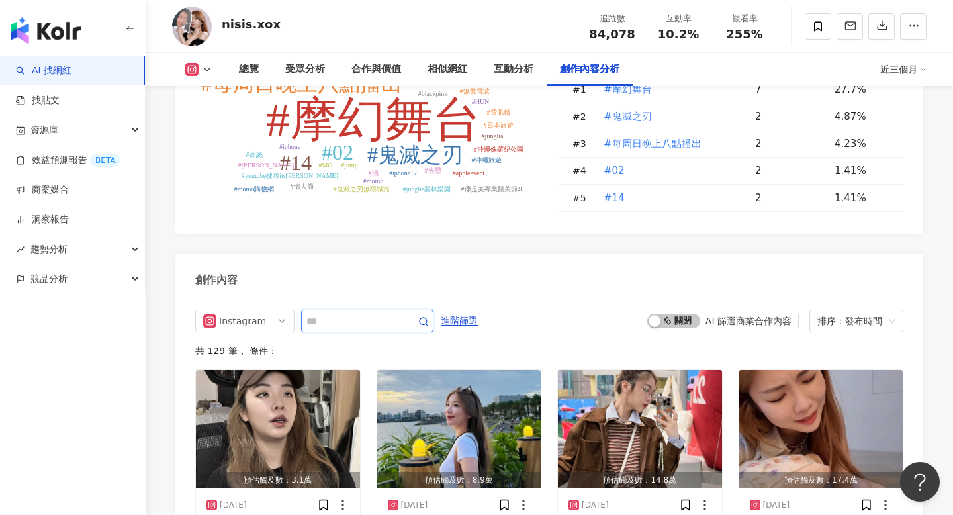
click at [393, 313] on input "text" at bounding box center [352, 321] width 93 height 16
type input "*"
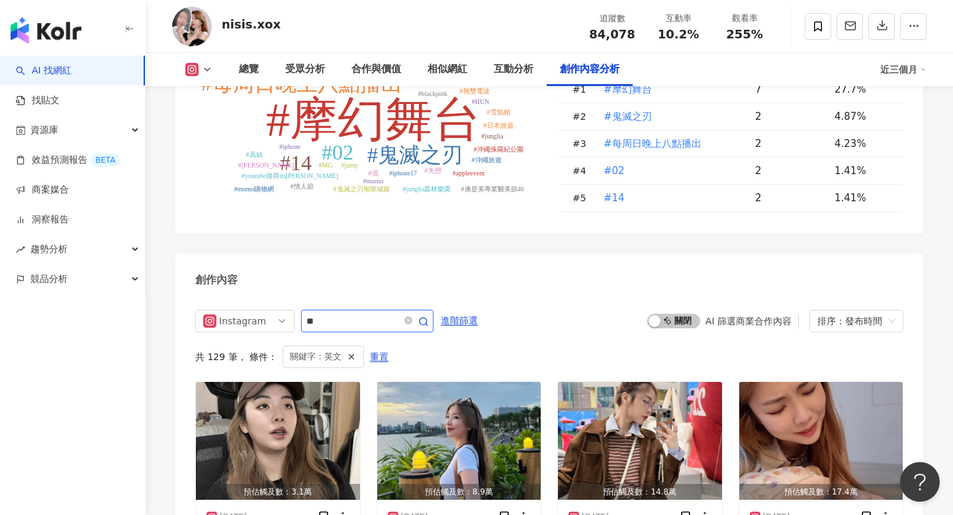
scroll to position [4046, 0]
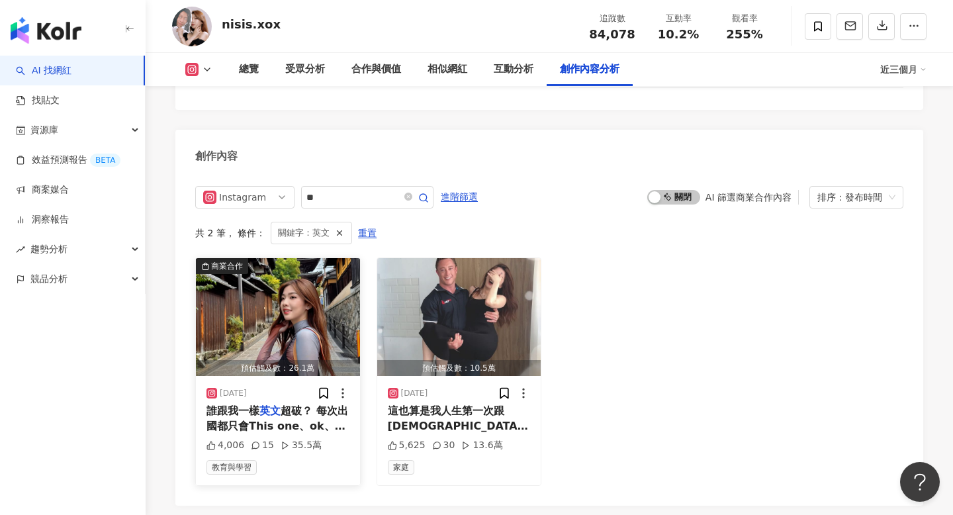
click at [242, 304] on img "button" at bounding box center [278, 317] width 164 height 118
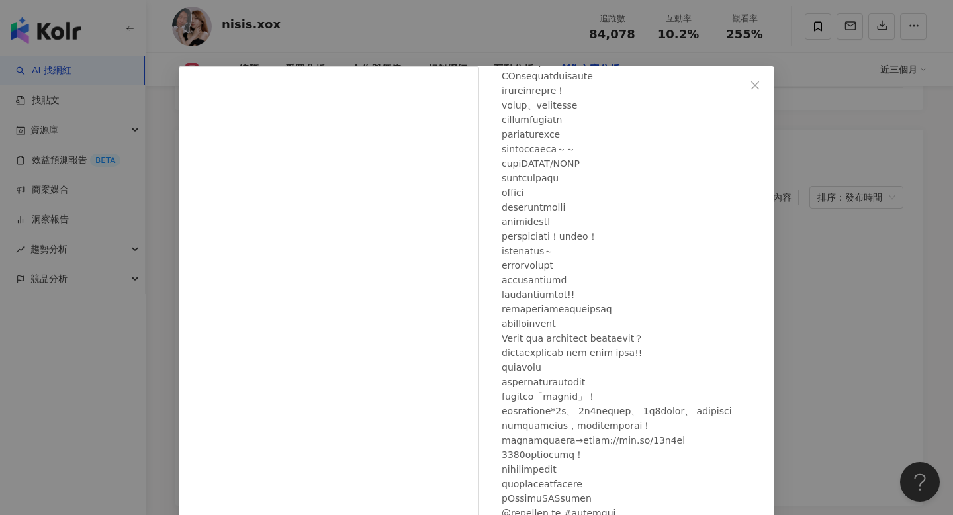
scroll to position [79, 0]
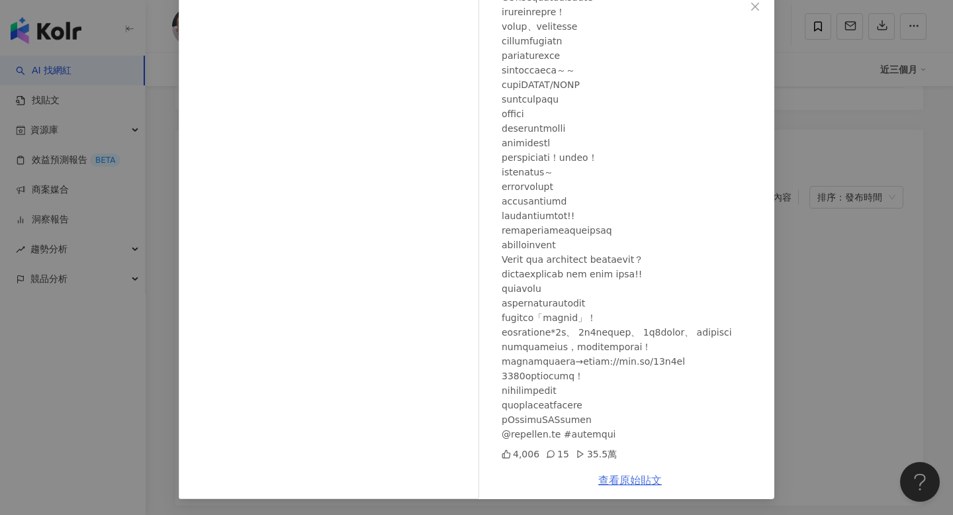
click at [609, 481] on link "查看原始貼文" at bounding box center [630, 480] width 64 height 13
click at [823, 221] on div "尼克妹✨ 對 就是打碼的那個 2025/2/3 4,006 15 35.5萬 查看原始貼文" at bounding box center [476, 257] width 953 height 515
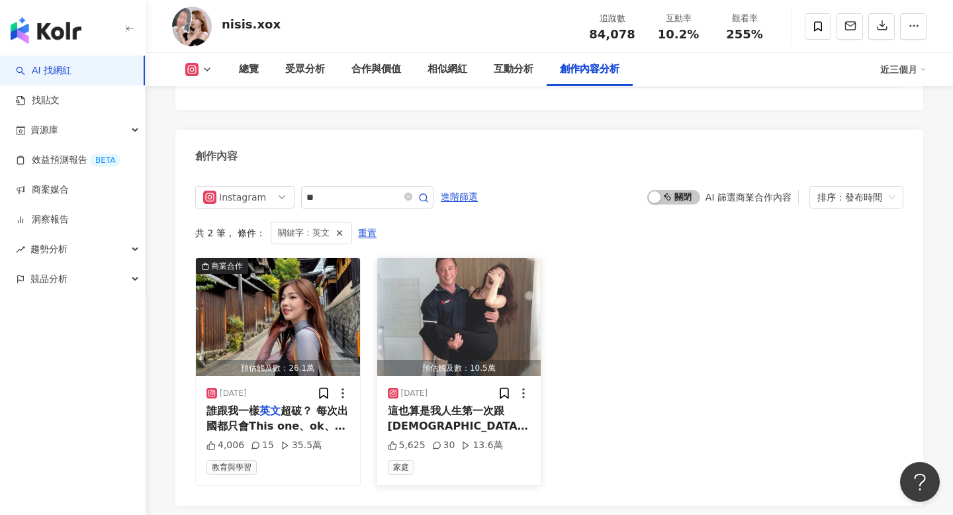
click at [469, 404] on span "這也算是我人生第一次跟外國人約會 雖然我" at bounding box center [458, 425] width 140 height 42
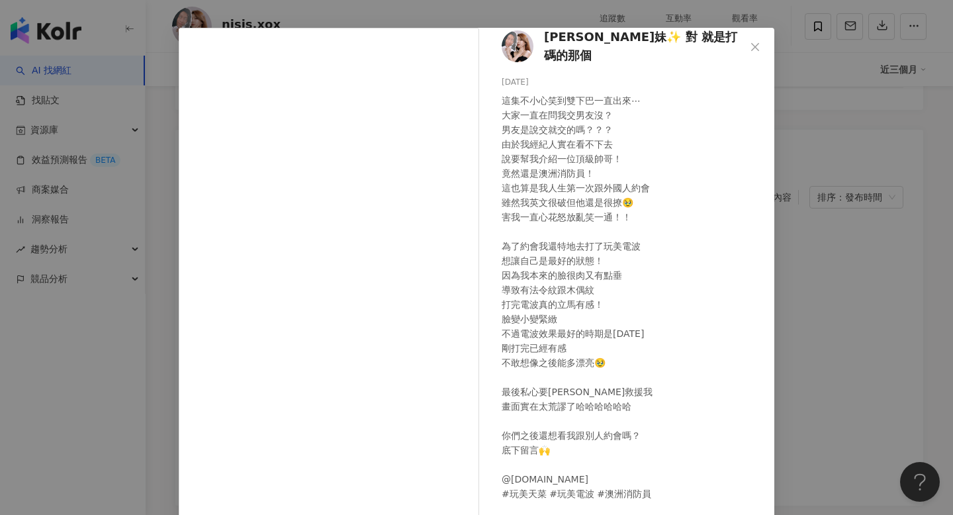
scroll to position [39, 0]
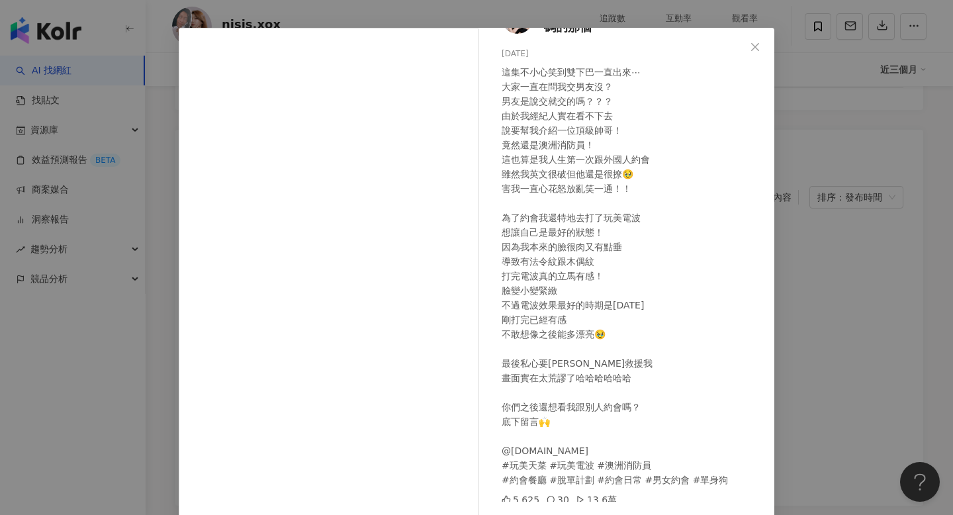
click at [814, 285] on div "尼克妹✨ 對 就是打碼的那個 2024/11/13 這集不小心笑到雙下巴一直出來⋯ 大家一直在問我交男友沒？ 男友是說交就交的嗎？？？ 由於我經紀人實在看不下…" at bounding box center [476, 257] width 953 height 515
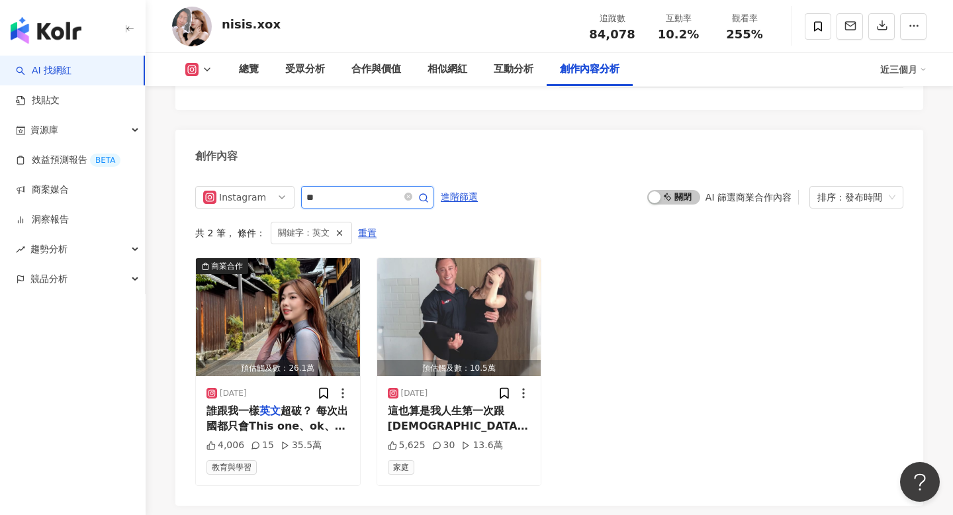
click at [353, 189] on input "**" at bounding box center [352, 197] width 93 height 16
type input "*"
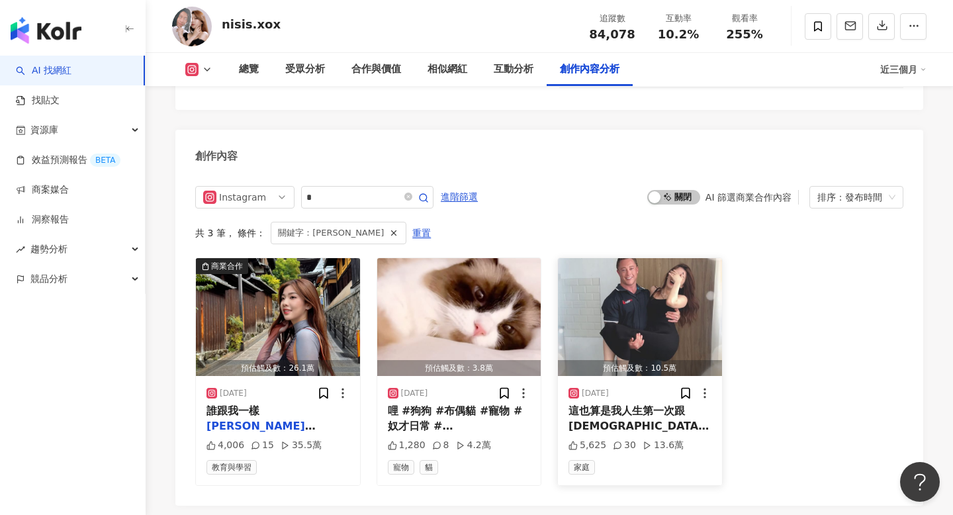
click at [597, 404] on span "這也算是我人生第一次跟外國人約會 雖然我" at bounding box center [639, 425] width 140 height 42
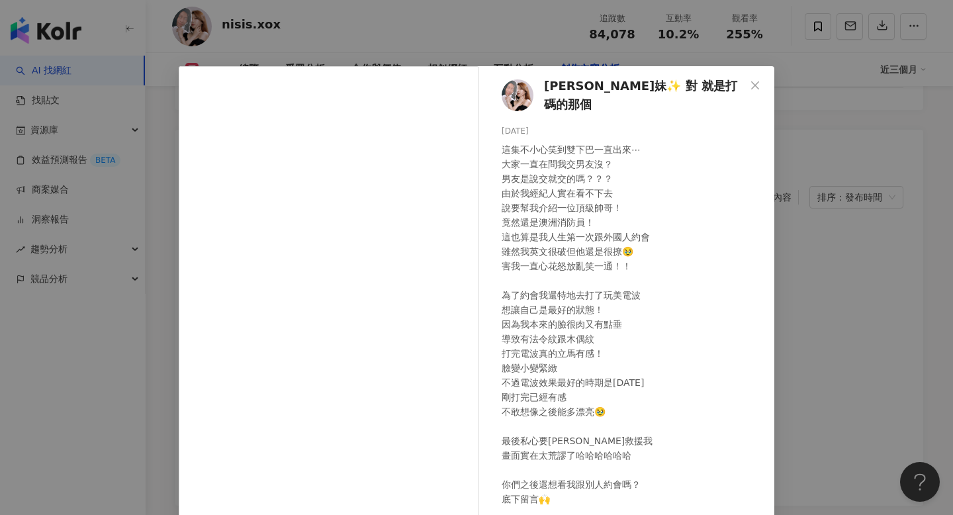
click at [812, 353] on div "尼克妹✨ 對 就是打碼的那個 2024/11/13 這集不小心笑到雙下巴一直出來⋯ 大家一直在問我交男友沒？ 男友是說交就交的嗎？？？ 由於我經紀人實在看不下…" at bounding box center [476, 257] width 953 height 515
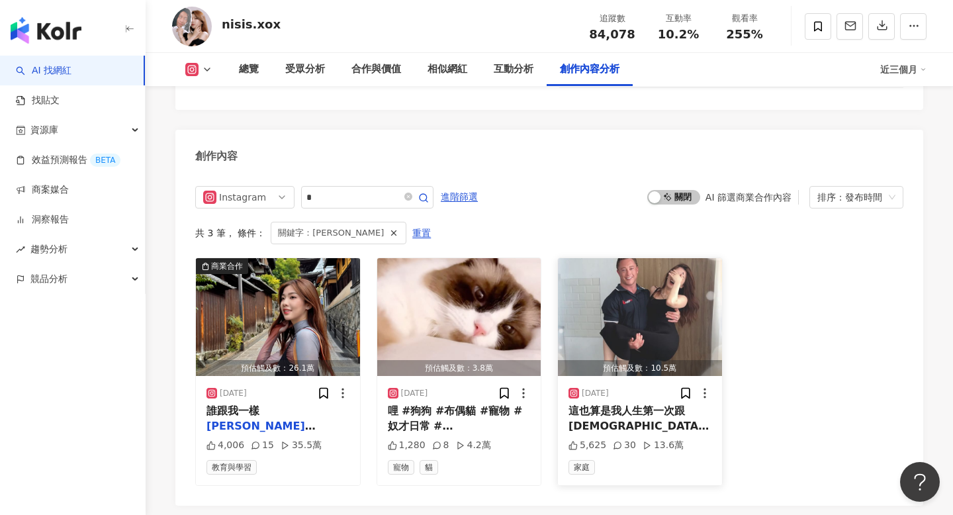
click at [667, 387] on div "2024/11/13" at bounding box center [640, 393] width 143 height 13
click at [679, 439] on div "5,625 30 13.6萬" at bounding box center [640, 445] width 143 height 13
click at [744, 369] on div "商業合作 預估觸及數：26.1萬 2025/2/3 誰跟我一樣 英 文超破？ 每次出國都只會This one、ok、Thank you 然後用少數的單字去溝通…" at bounding box center [549, 371] width 708 height 228
click at [651, 273] on img "button" at bounding box center [640, 317] width 164 height 118
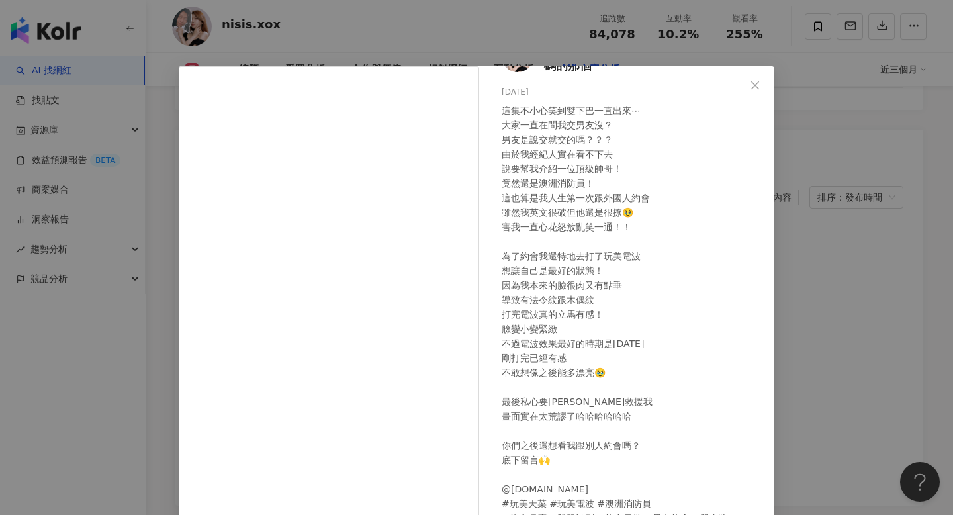
scroll to position [79, 0]
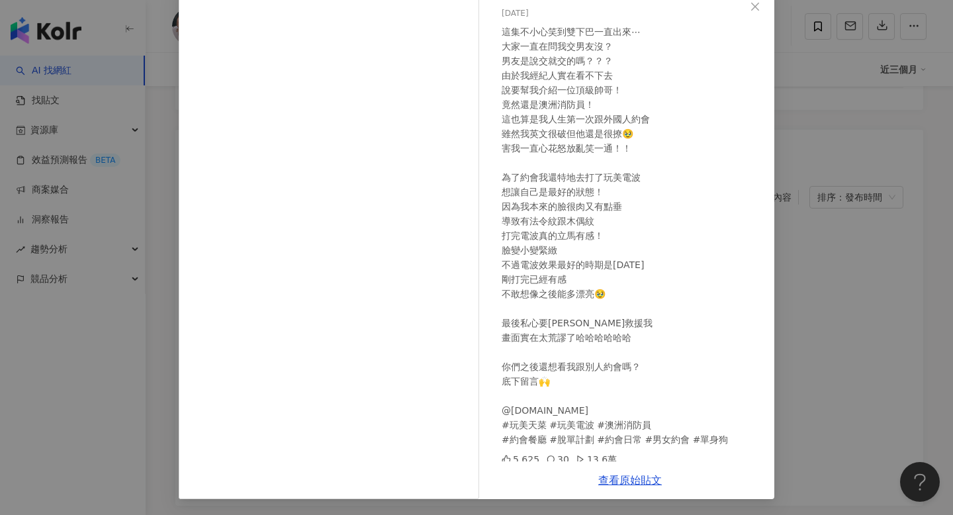
click at [626, 488] on div "查看原始貼文" at bounding box center [630, 480] width 289 height 38
click at [630, 473] on div "查看原始貼文" at bounding box center [630, 480] width 289 height 38
click at [633, 486] on div "查看原始貼文" at bounding box center [630, 480] width 289 height 38
click at [633, 479] on link "查看原始貼文" at bounding box center [630, 480] width 64 height 13
click at [833, 197] on div "尼克妹✨ 對 就是打碼的那個 2024/11/13 這集不小心笑到雙下巴一直出來⋯ 大家一直在問我交男友沒？ 男友是說交就交的嗎？？？ 由於我經紀人實在看不下…" at bounding box center [476, 257] width 953 height 515
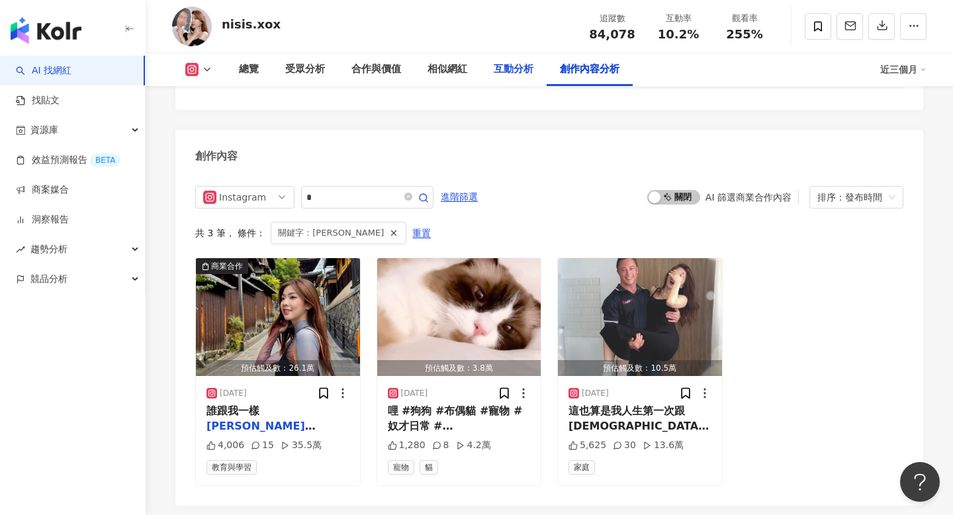
click at [517, 70] on div "互動分析" at bounding box center [514, 70] width 40 height 16
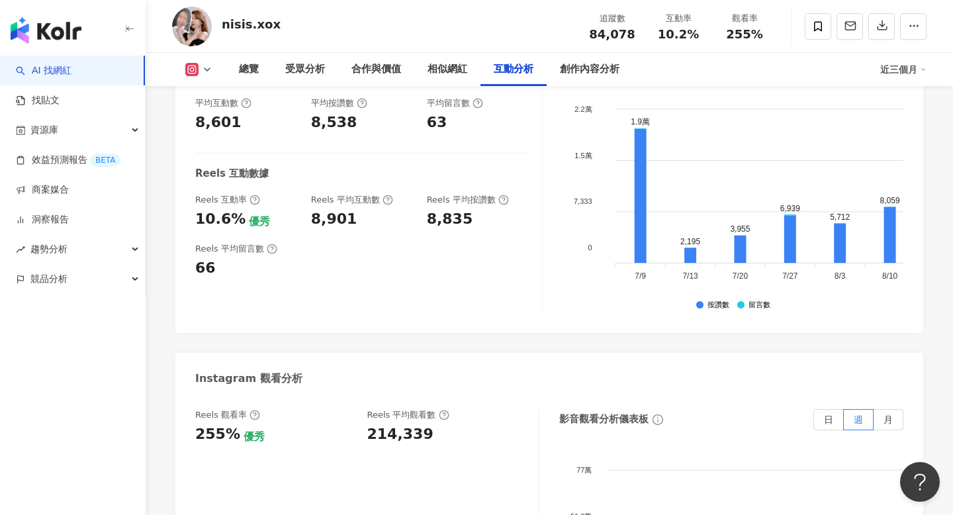
scroll to position [2782, 0]
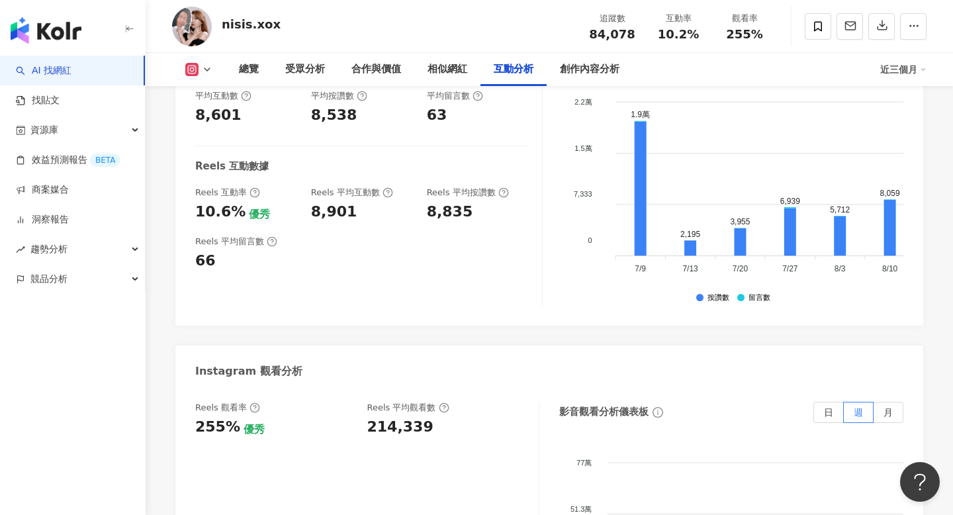
click at [383, 417] on div "214,339" at bounding box center [400, 427] width 66 height 21
copy div "214,339"
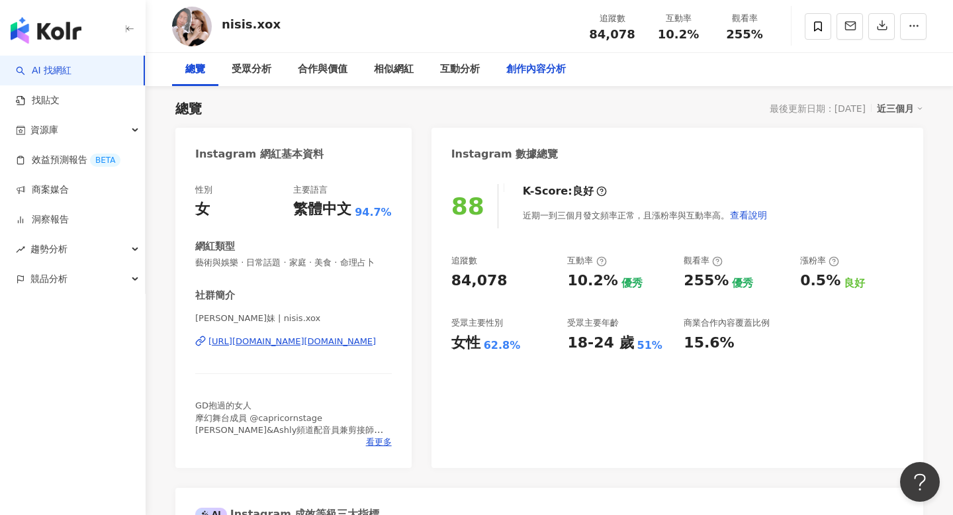
click at [523, 81] on div "創作內容分析" at bounding box center [536, 69] width 86 height 33
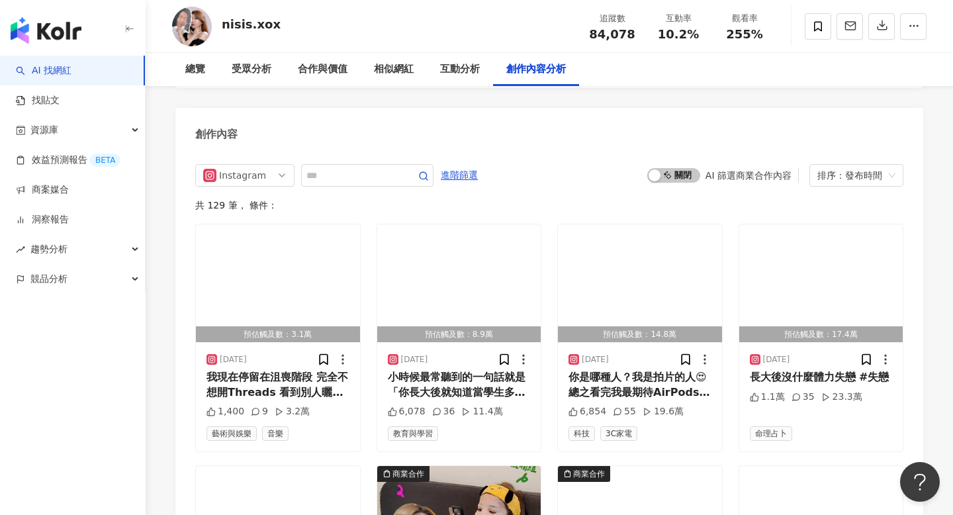
scroll to position [4061, 0]
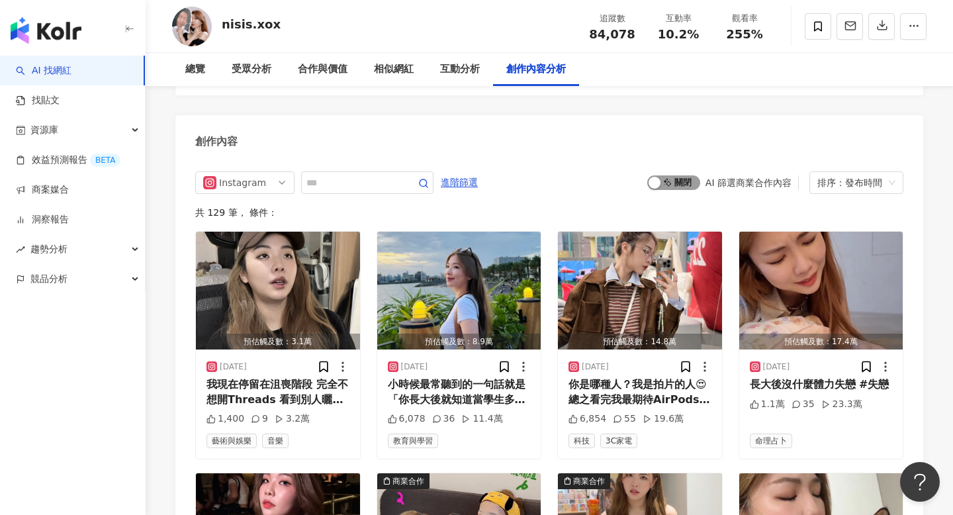
click at [674, 175] on span "啟動 關閉" at bounding box center [673, 182] width 53 height 15
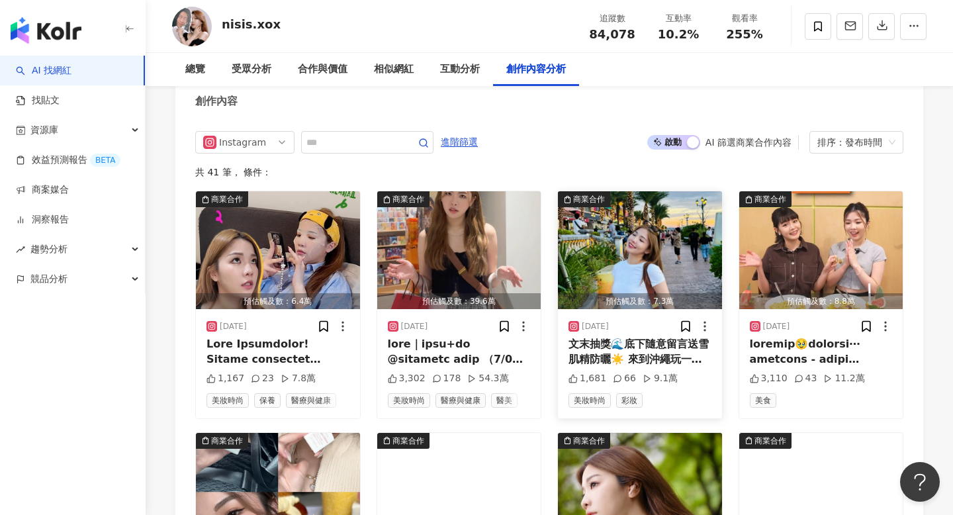
scroll to position [4132, 0]
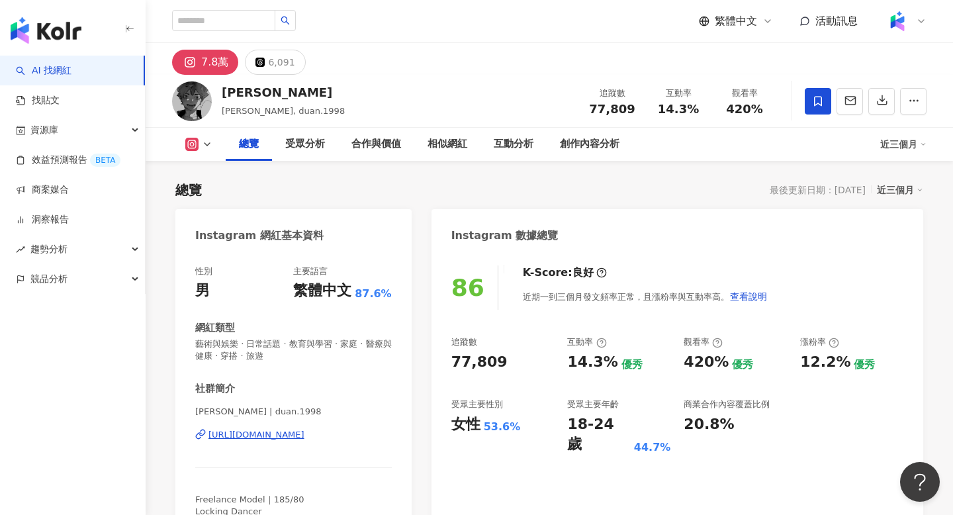
click at [505, 209] on div "Instagram 數據總覽" at bounding box center [678, 230] width 492 height 43
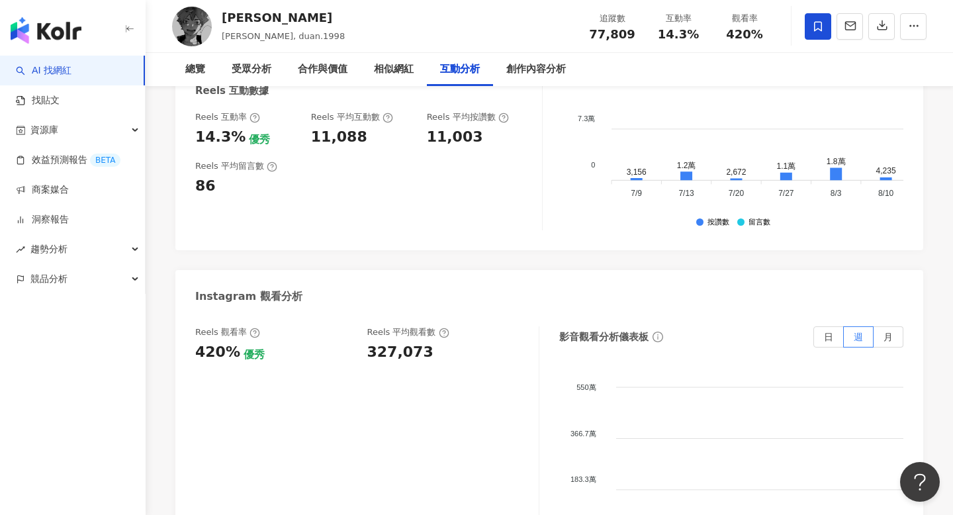
scroll to position [2906, 0]
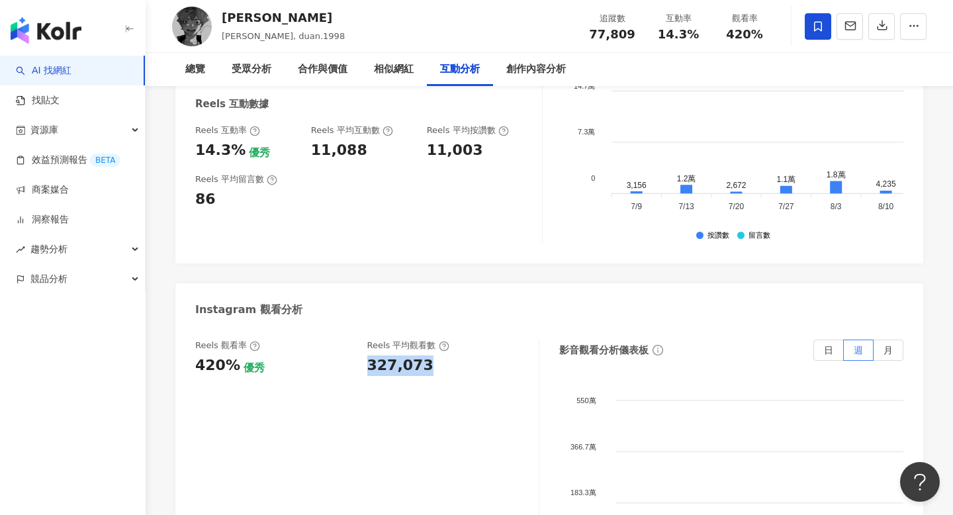
drag, startPoint x: 369, startPoint y: 270, endPoint x: 447, endPoint y: 271, distance: 78.8
click at [447, 355] on div "327,073" at bounding box center [446, 365] width 159 height 21
copy div "327,073"
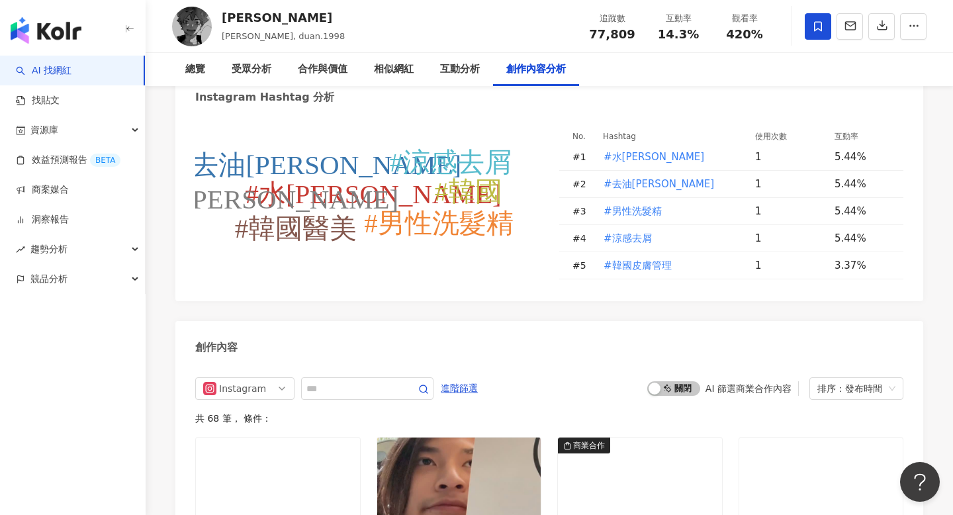
scroll to position [3911, 0]
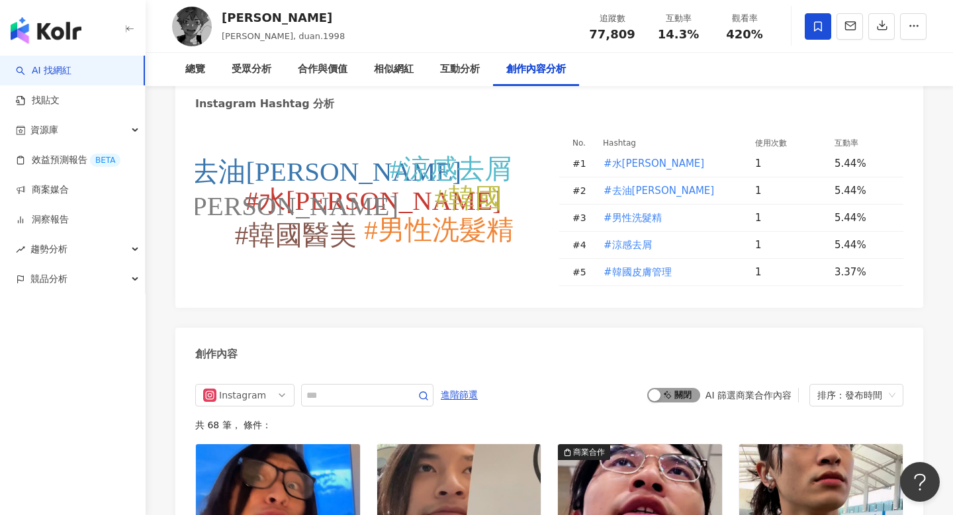
click at [663, 388] on span "啟動 關閉" at bounding box center [673, 395] width 53 height 15
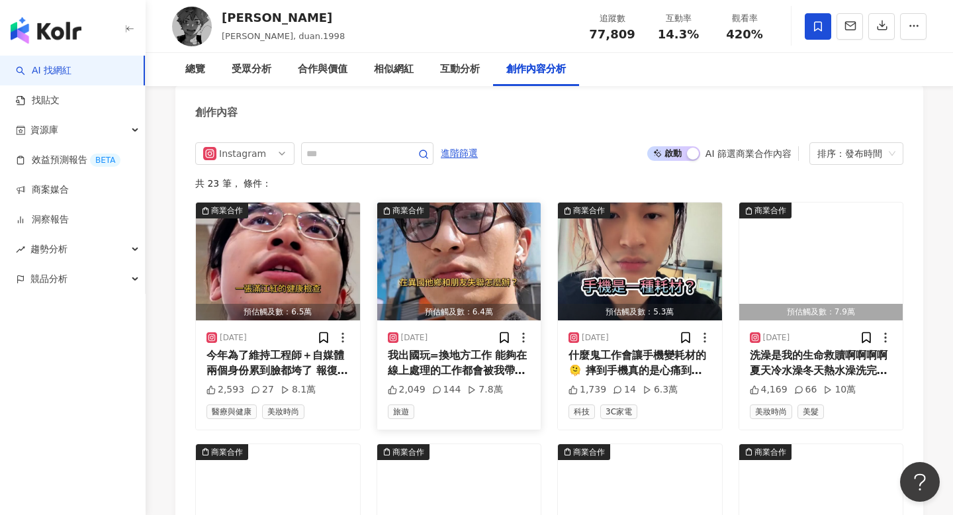
scroll to position [4153, 0]
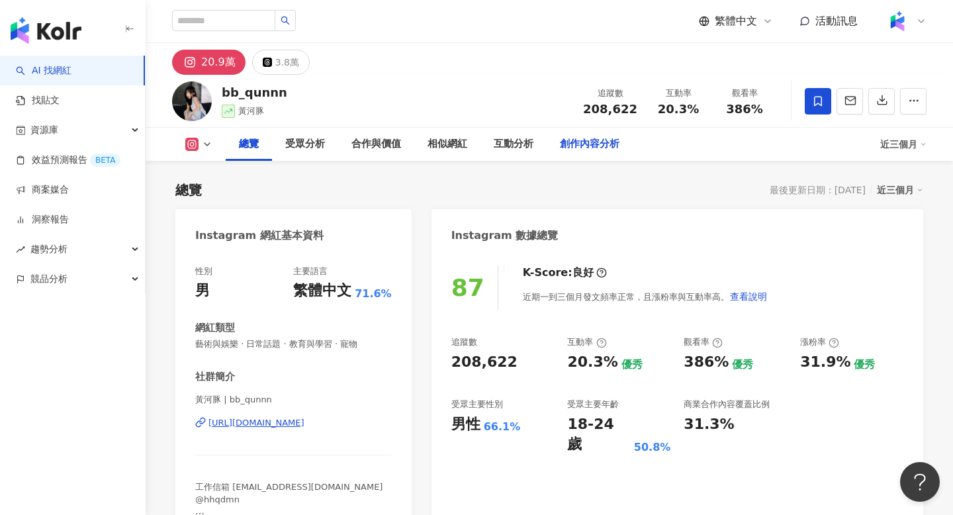
click at [592, 152] on div "創作內容分析" at bounding box center [590, 144] width 60 height 16
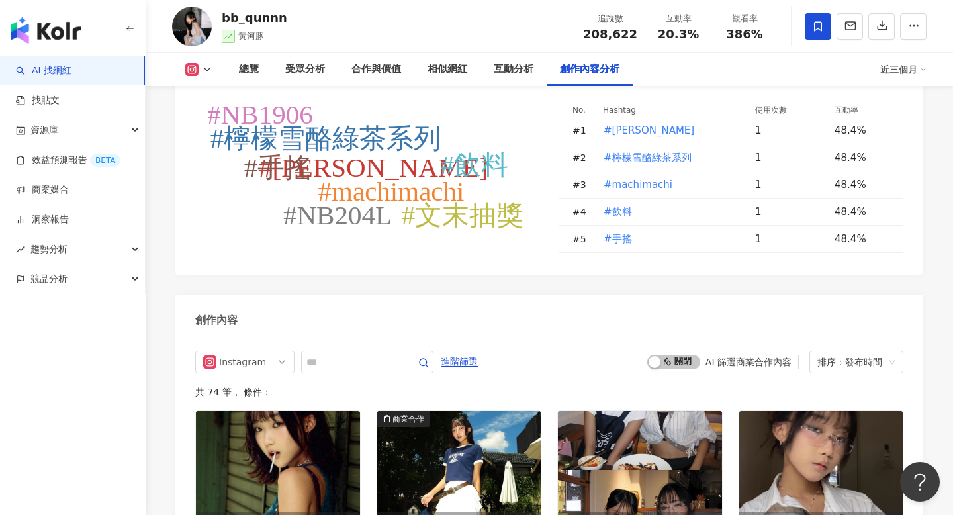
scroll to position [3927, 0]
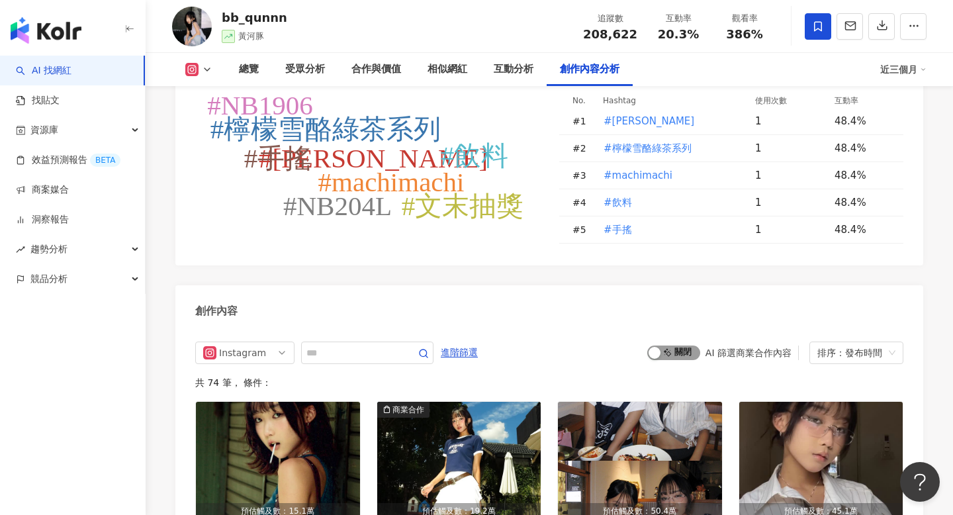
click at [665, 346] on span "啟動 關閉" at bounding box center [673, 353] width 53 height 15
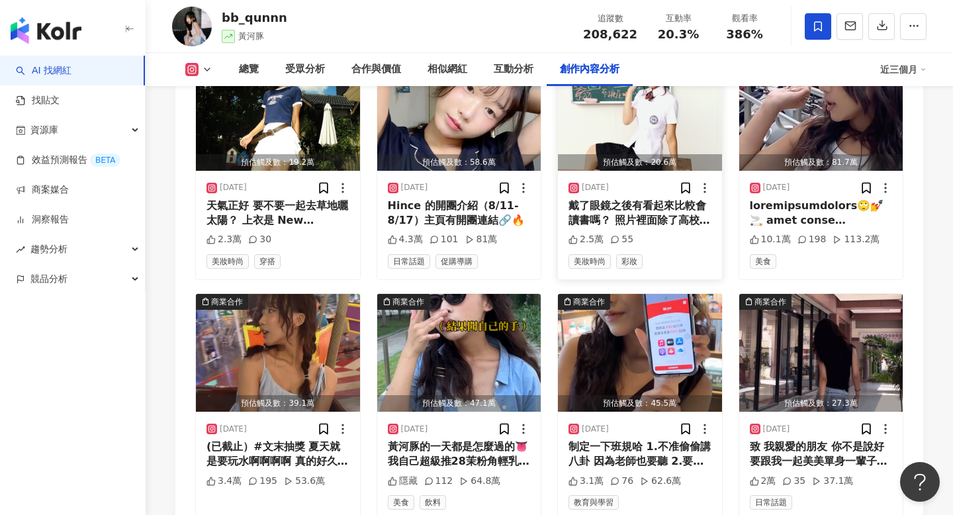
scroll to position [4332, 0]
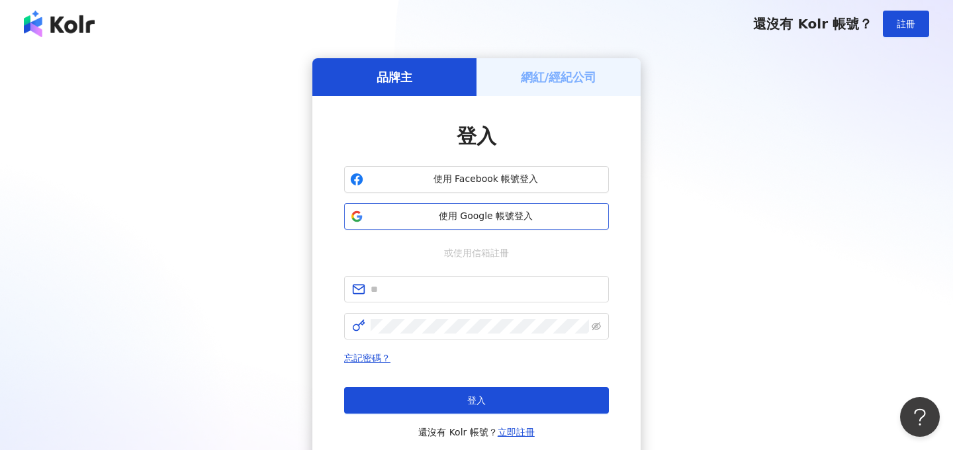
click at [504, 216] on span "使用 Google 帳號登入" at bounding box center [486, 216] width 234 height 13
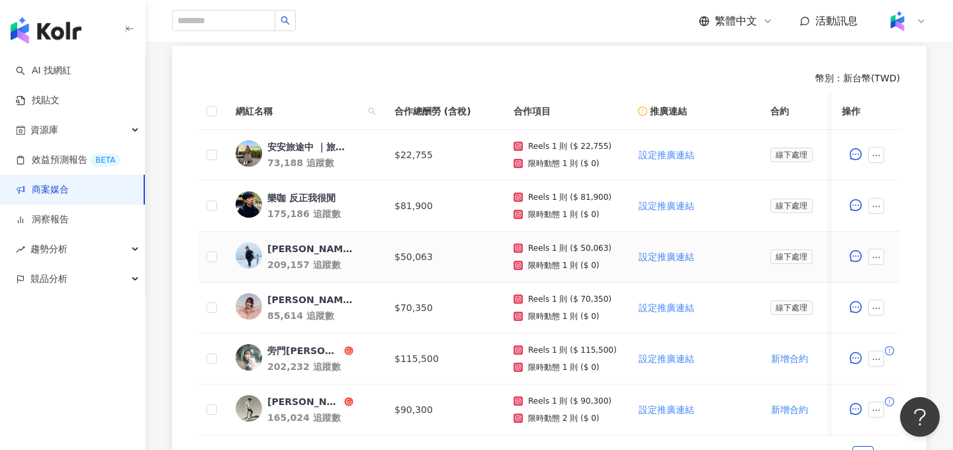
scroll to position [393, 0]
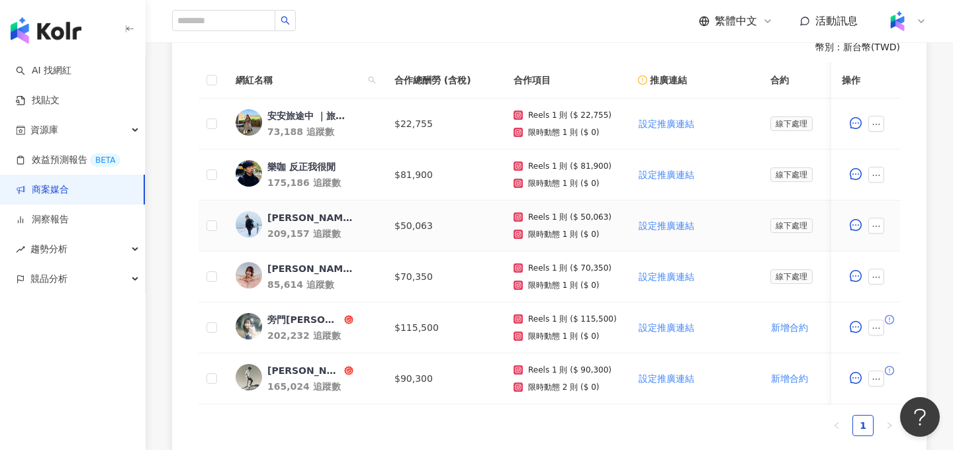
click at [884, 221] on span at bounding box center [878, 226] width 21 height 16
click at [872, 221] on button "button" at bounding box center [876, 226] width 16 height 16
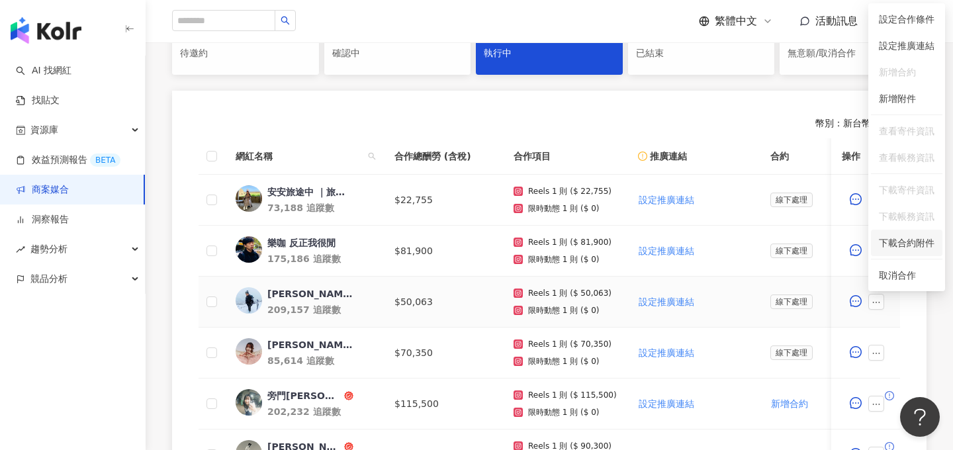
scroll to position [317, 0]
click at [911, 17] on span "設定合作條件" at bounding box center [907, 18] width 56 height 15
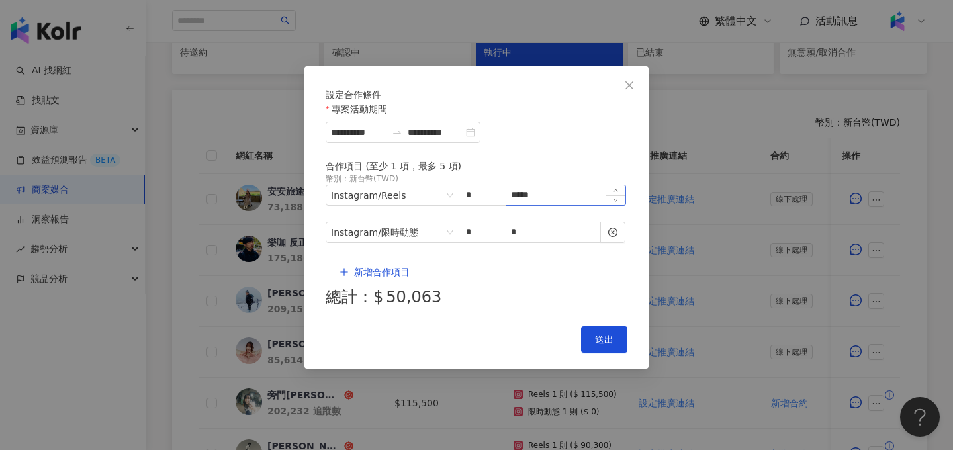
click at [552, 206] on div "*****" at bounding box center [566, 195] width 120 height 21
click at [551, 205] on input "*****" at bounding box center [565, 195] width 119 height 20
type input "*****"
click at [606, 334] on span "送出" at bounding box center [604, 339] width 19 height 11
